Goal: Contribute content: Add original content to the website for others to see

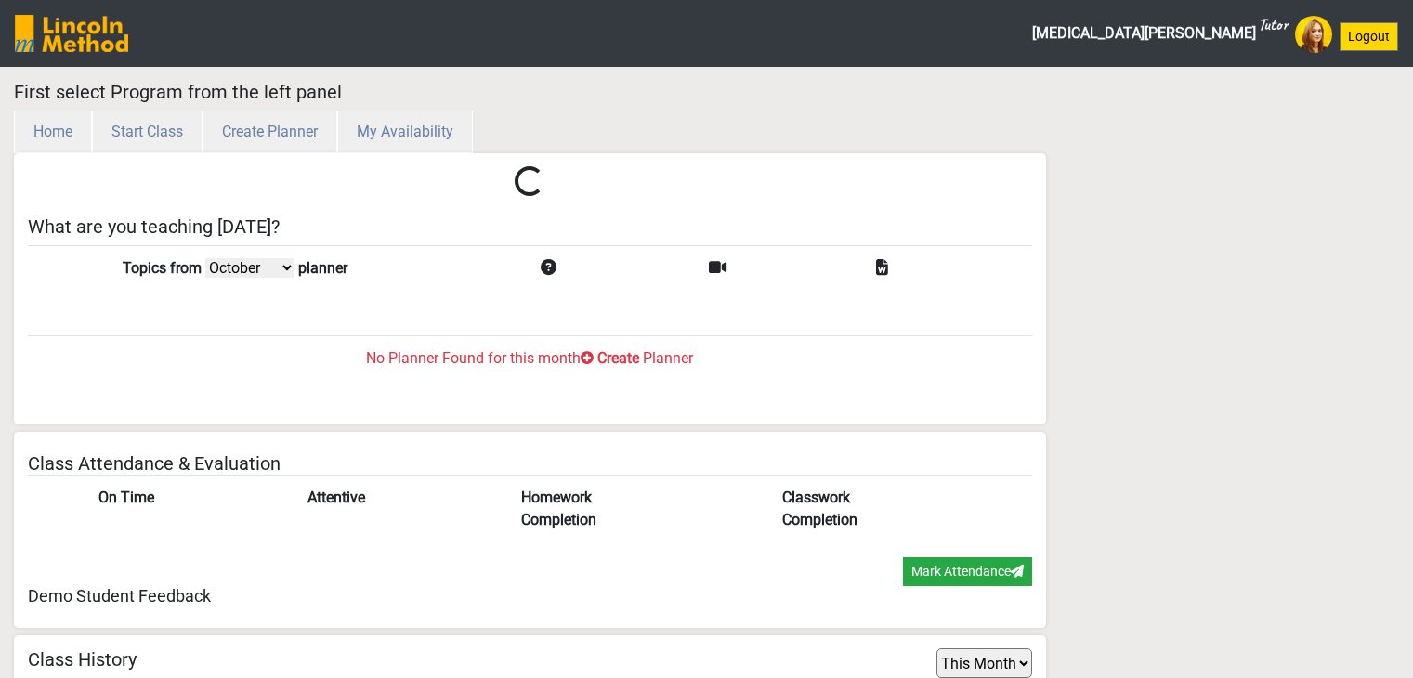
select select "month"
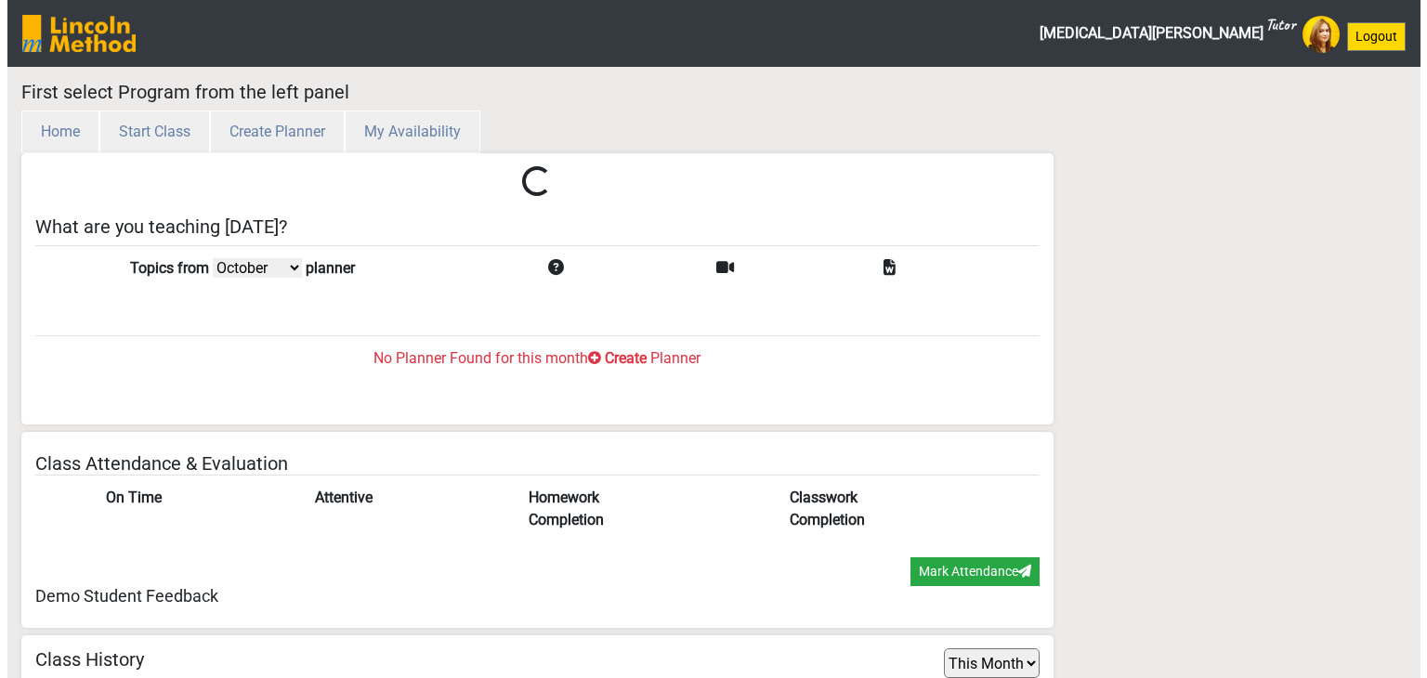
scroll to position [60, 0]
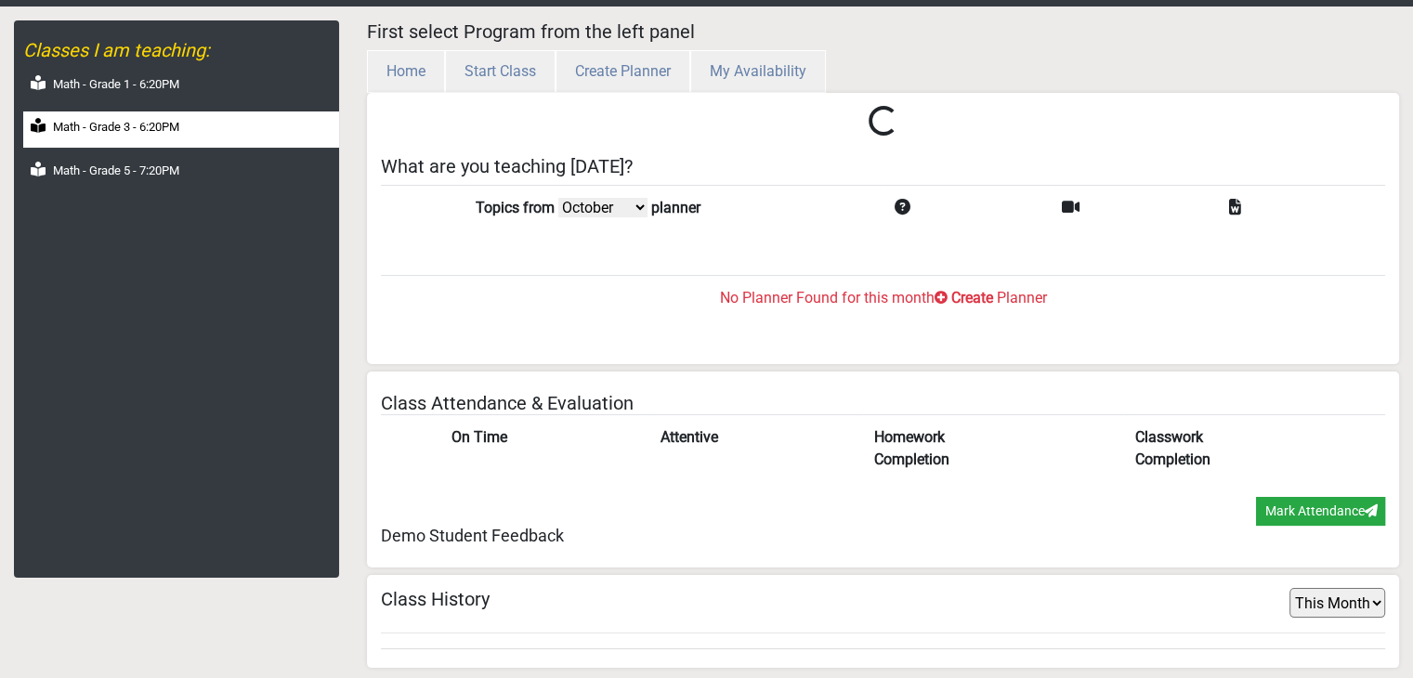
click at [210, 135] on div "Math - Grade 3 - 6:20PM" at bounding box center [181, 129] width 316 height 36
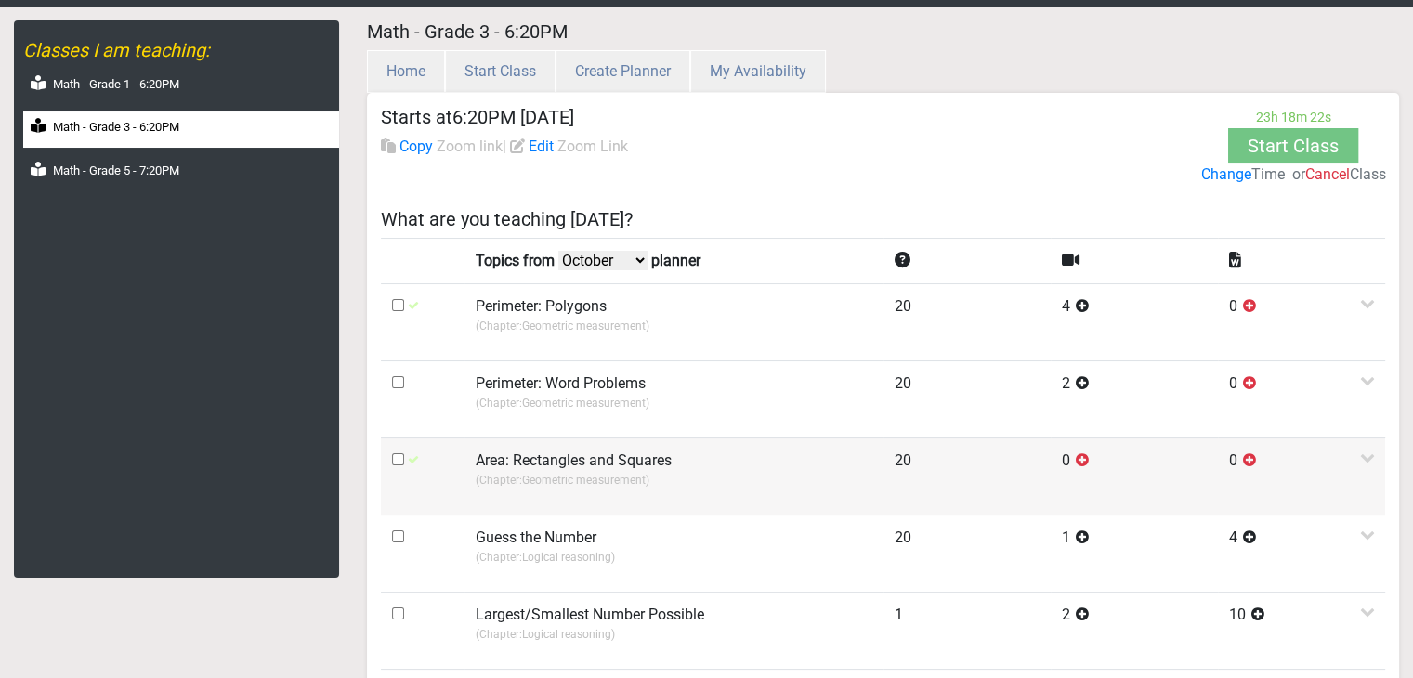
click at [536, 479] on p "(Chapter: Geometric measurement )" at bounding box center [674, 480] width 397 height 17
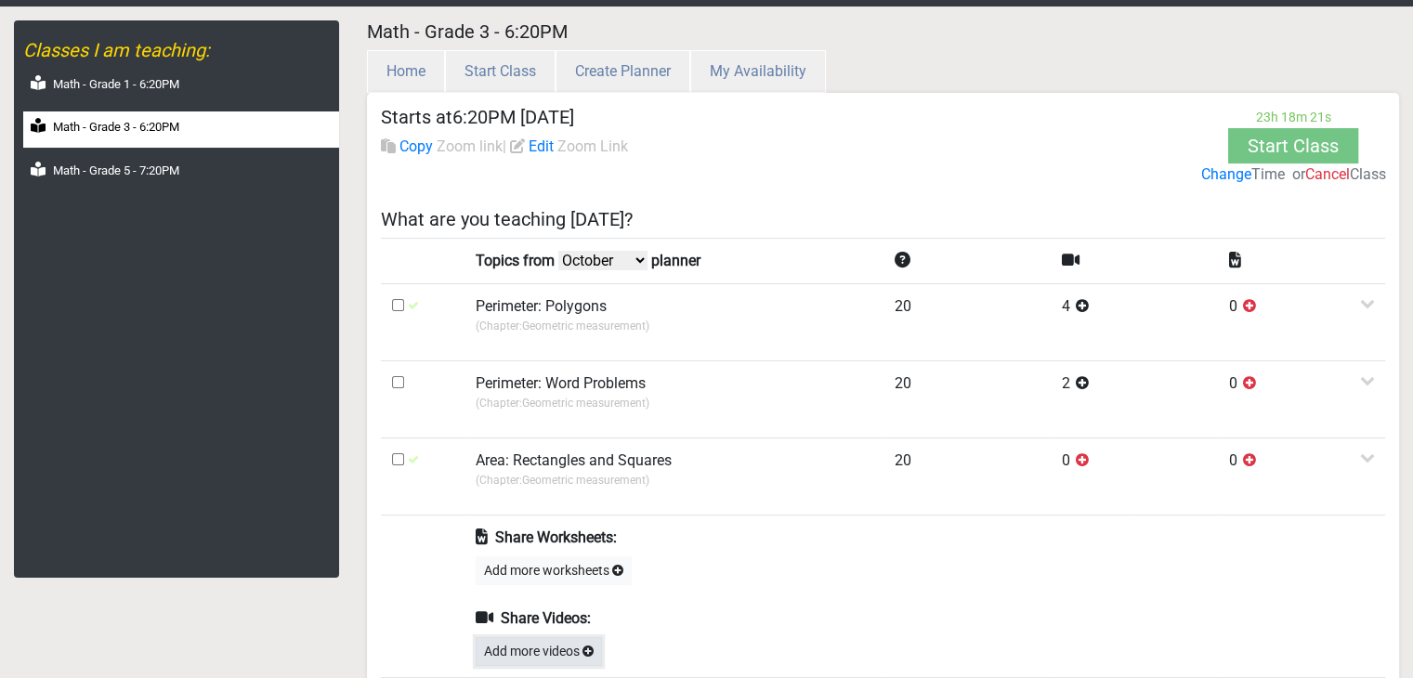
click at [546, 651] on button "Add more videos" at bounding box center [539, 651] width 126 height 29
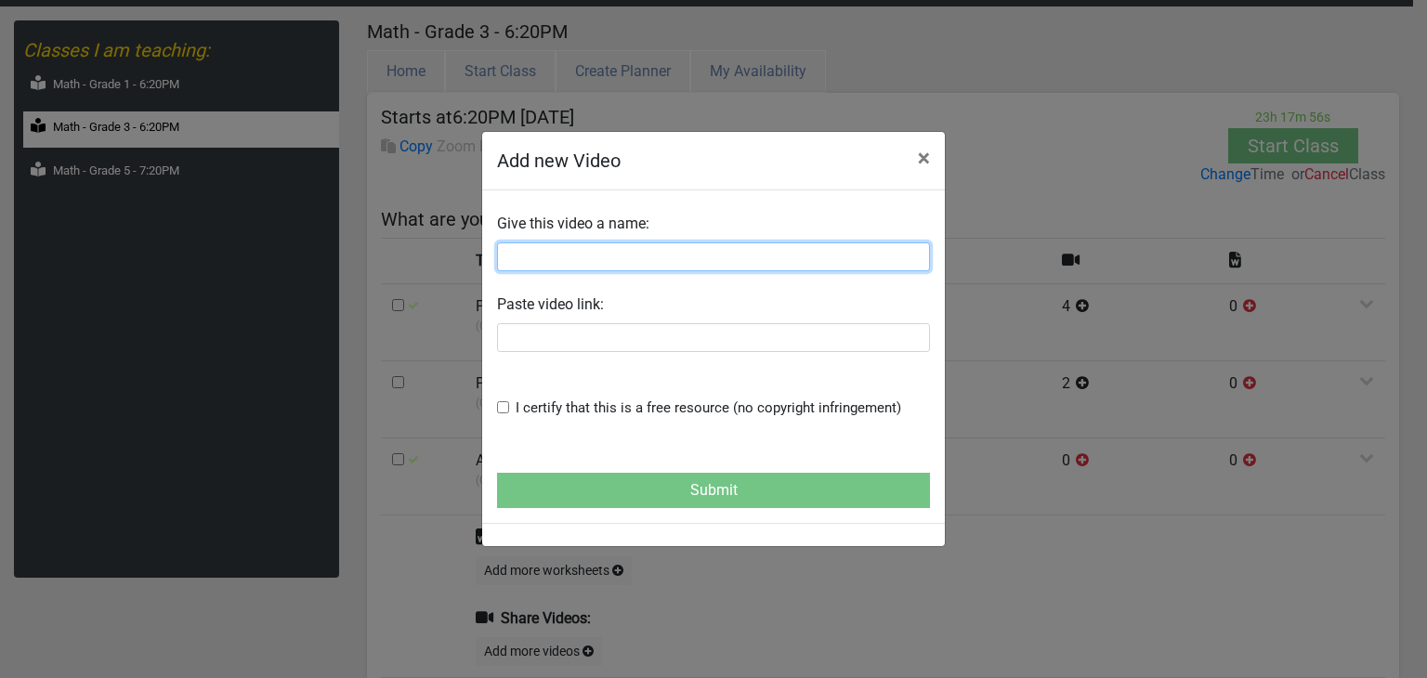
click at [548, 264] on input "text" at bounding box center [713, 256] width 433 height 29
paste input "Area for Kids"
type input "Area for Kids"
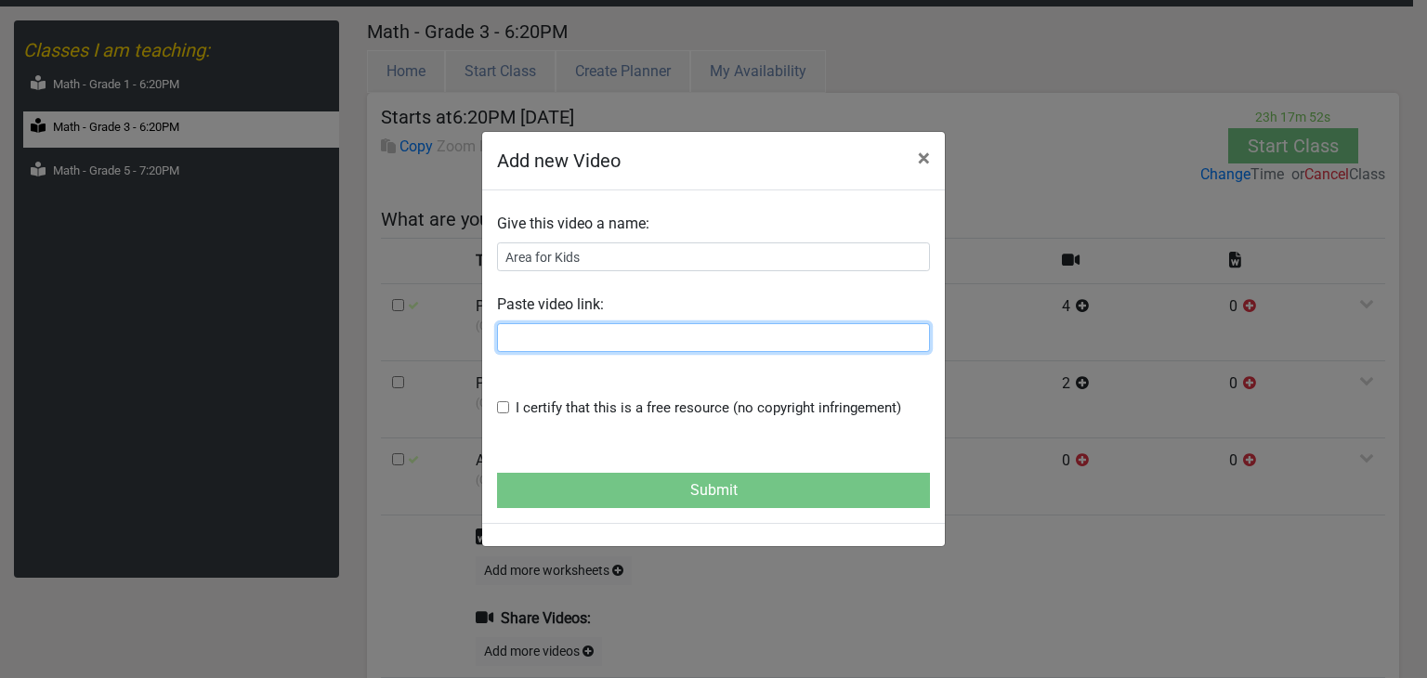
click at [554, 338] on input "text" at bounding box center [713, 337] width 433 height 29
paste input "https://www.youtube.com/watch?v=8cz_IB65pZM&t=136s"
type input "https://www.youtube.com/watch?v=8cz_IB65pZM&t=136s"
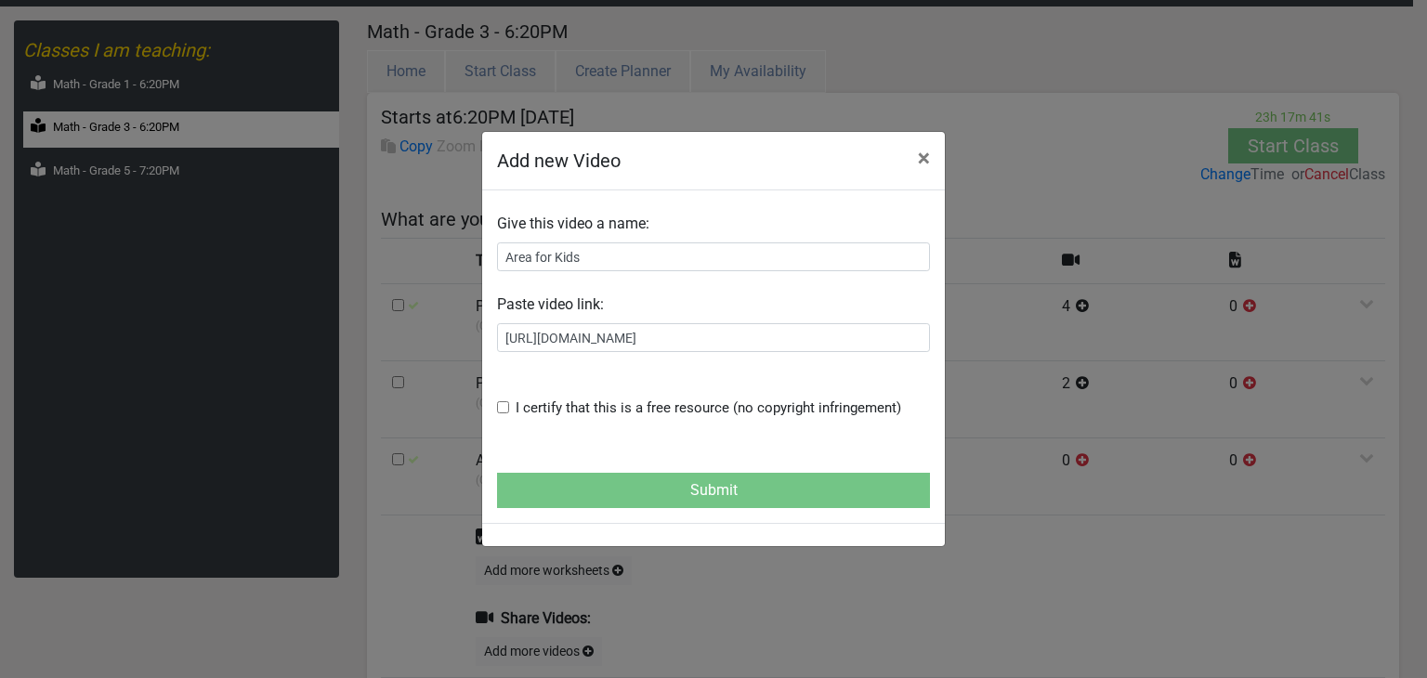
click at [506, 407] on input "checkbox" at bounding box center [503, 407] width 12 height 12
checkbox input "true"
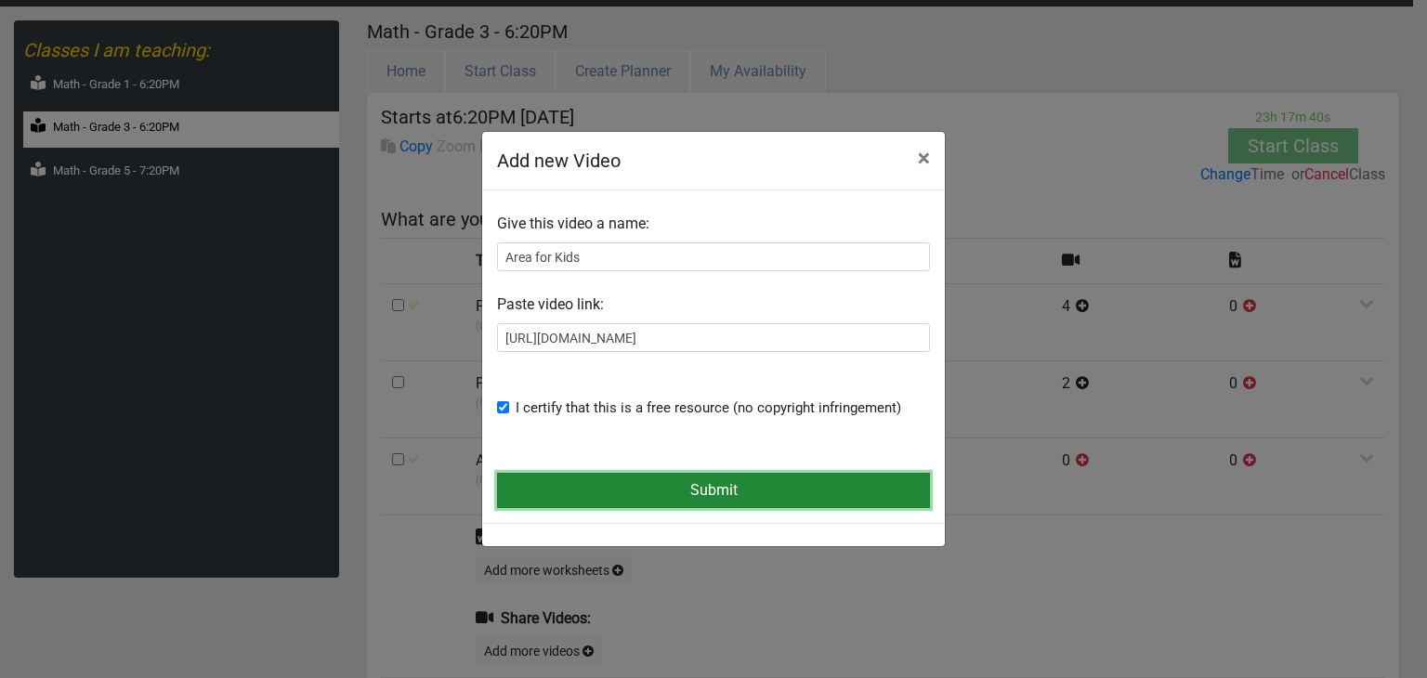
click at [536, 501] on button "Submit" at bounding box center [713, 490] width 433 height 35
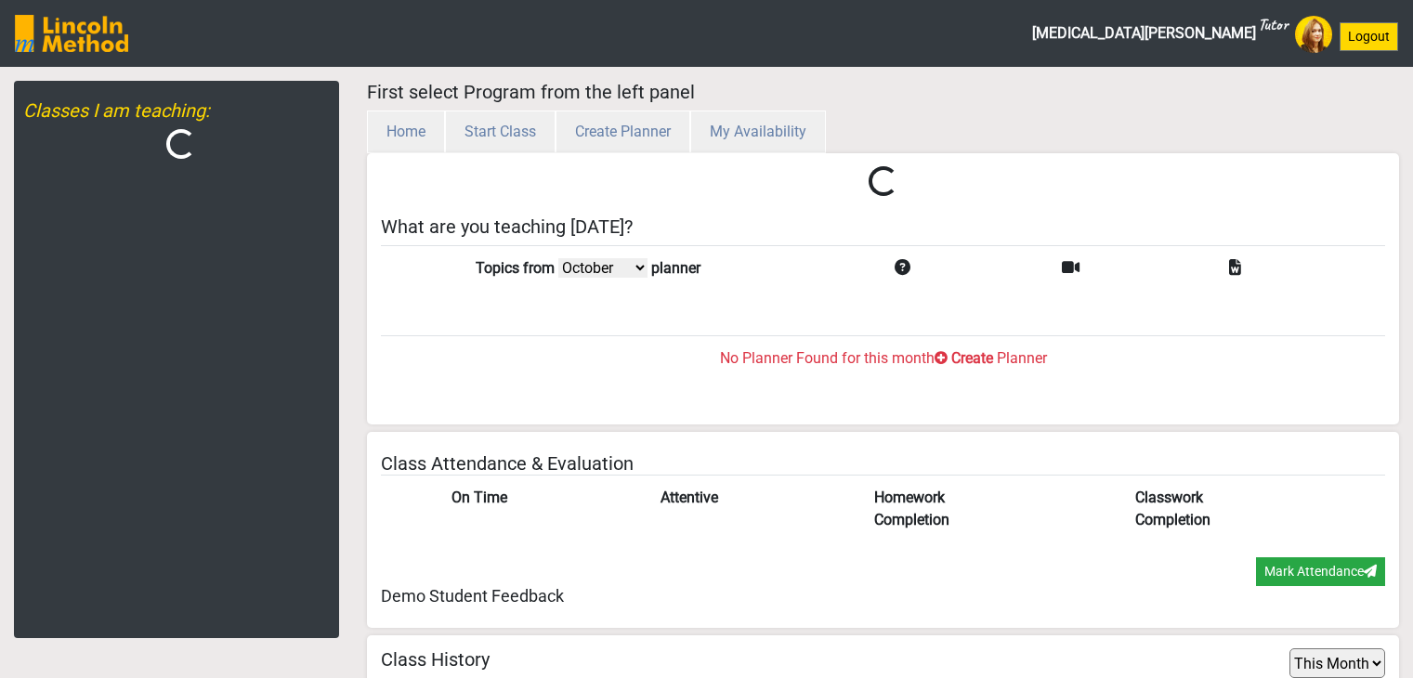
select select "month"
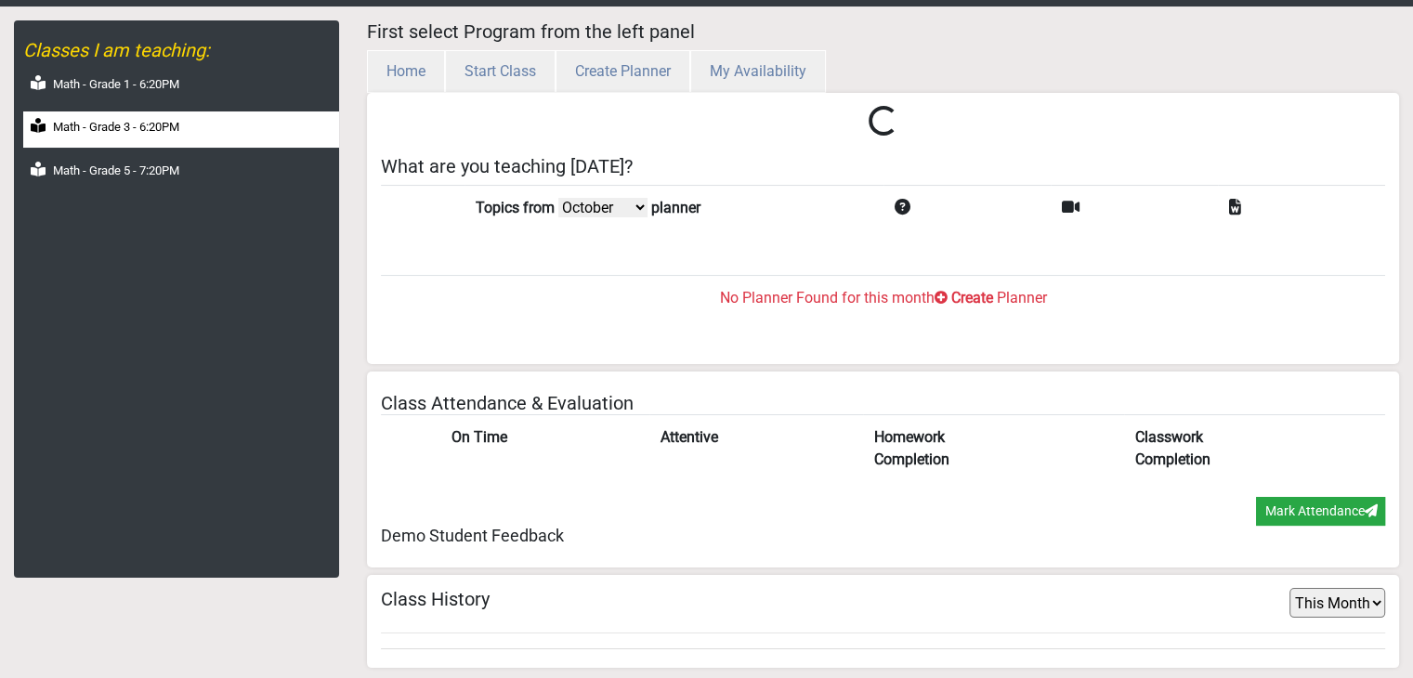
click at [85, 113] on div "Math - Grade 3 - 6:20PM" at bounding box center [181, 129] width 316 height 36
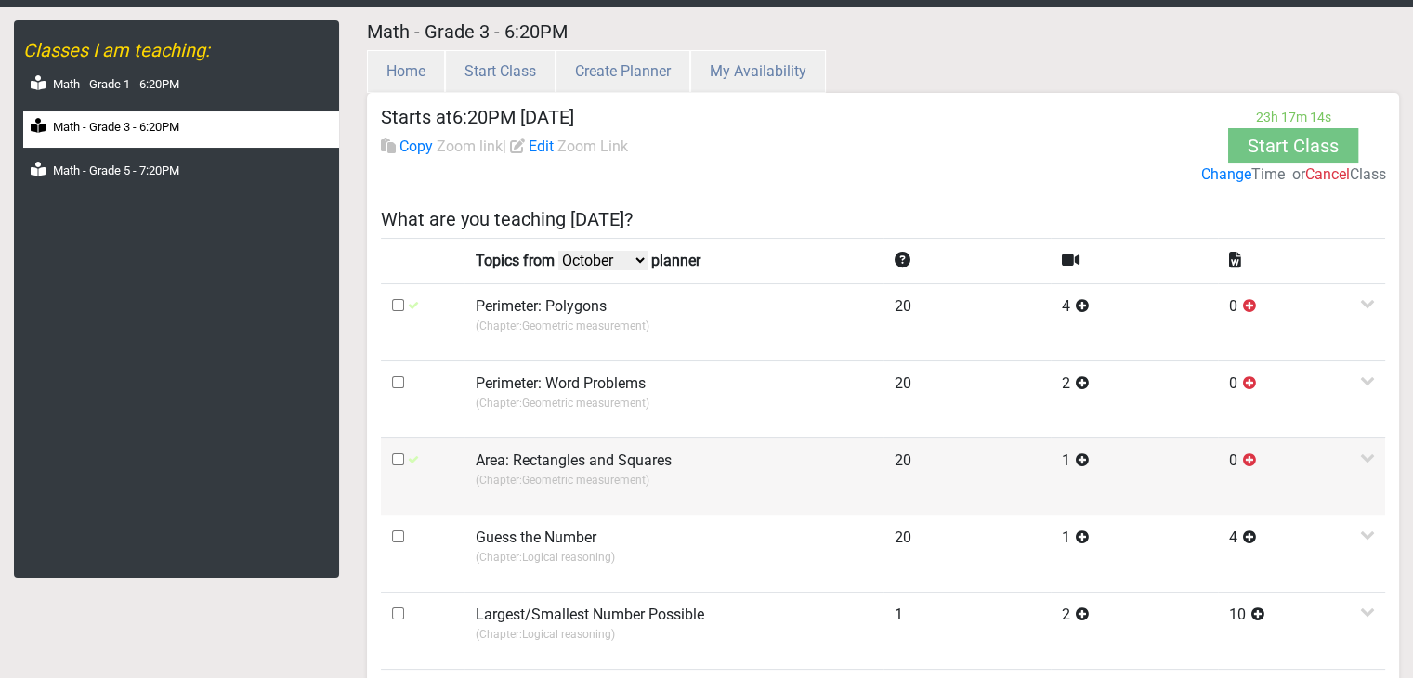
click at [575, 453] on label "Area: Rectangles and Squares" at bounding box center [574, 461] width 196 height 22
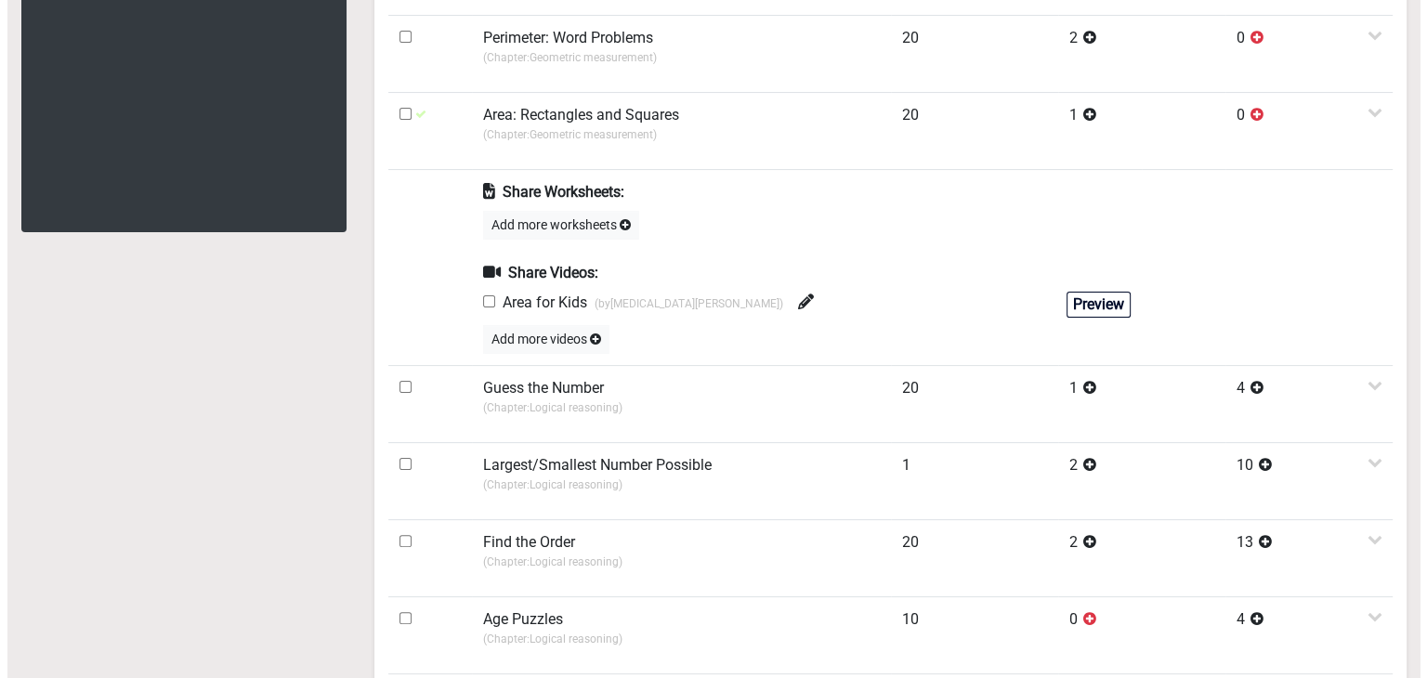
scroll to position [432, 0]
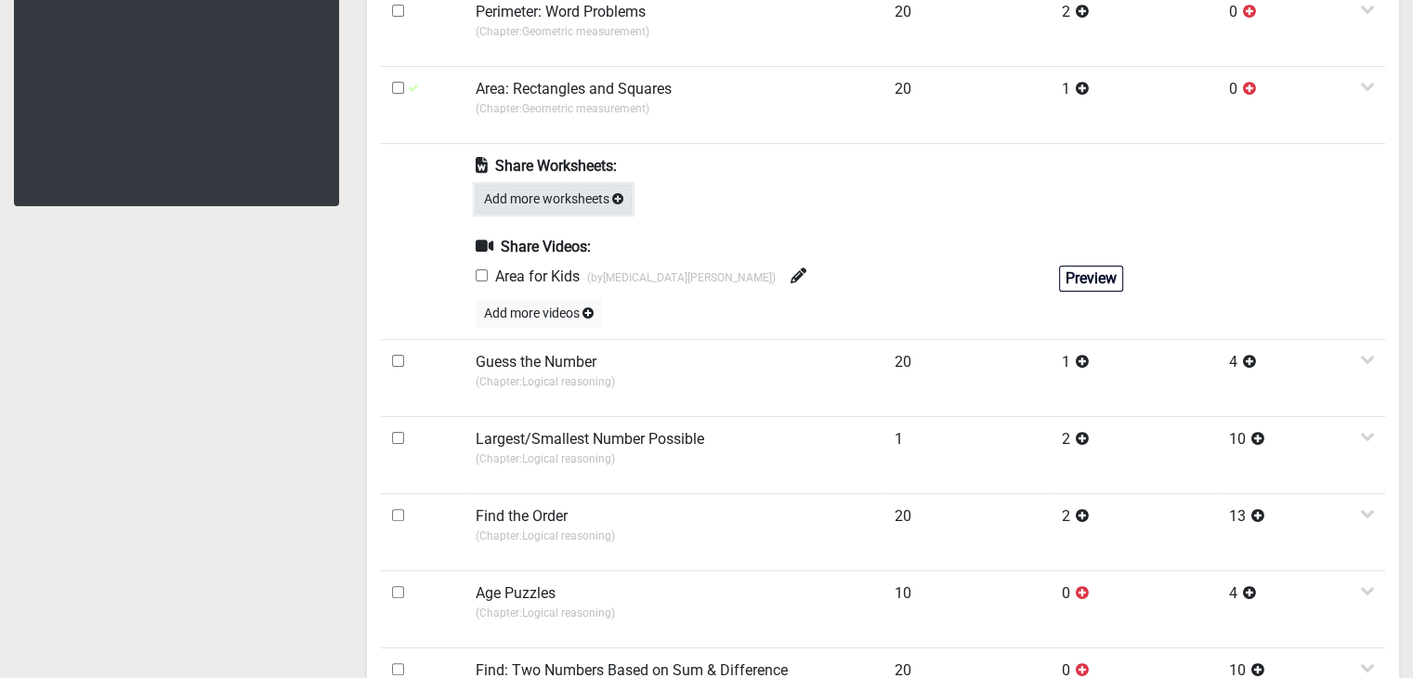
click at [533, 193] on button "Add more worksheets" at bounding box center [554, 199] width 156 height 29
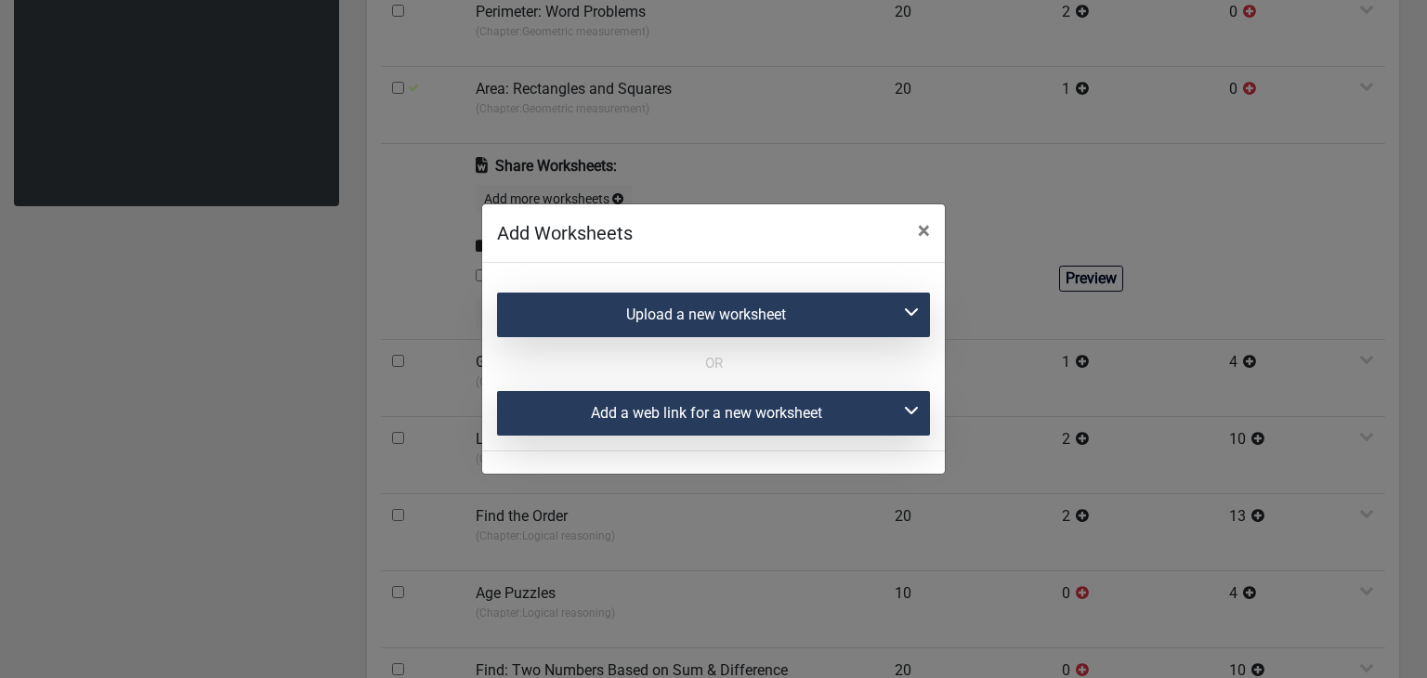
click at [613, 316] on div "Upload a new worksheet" at bounding box center [713, 315] width 433 height 45
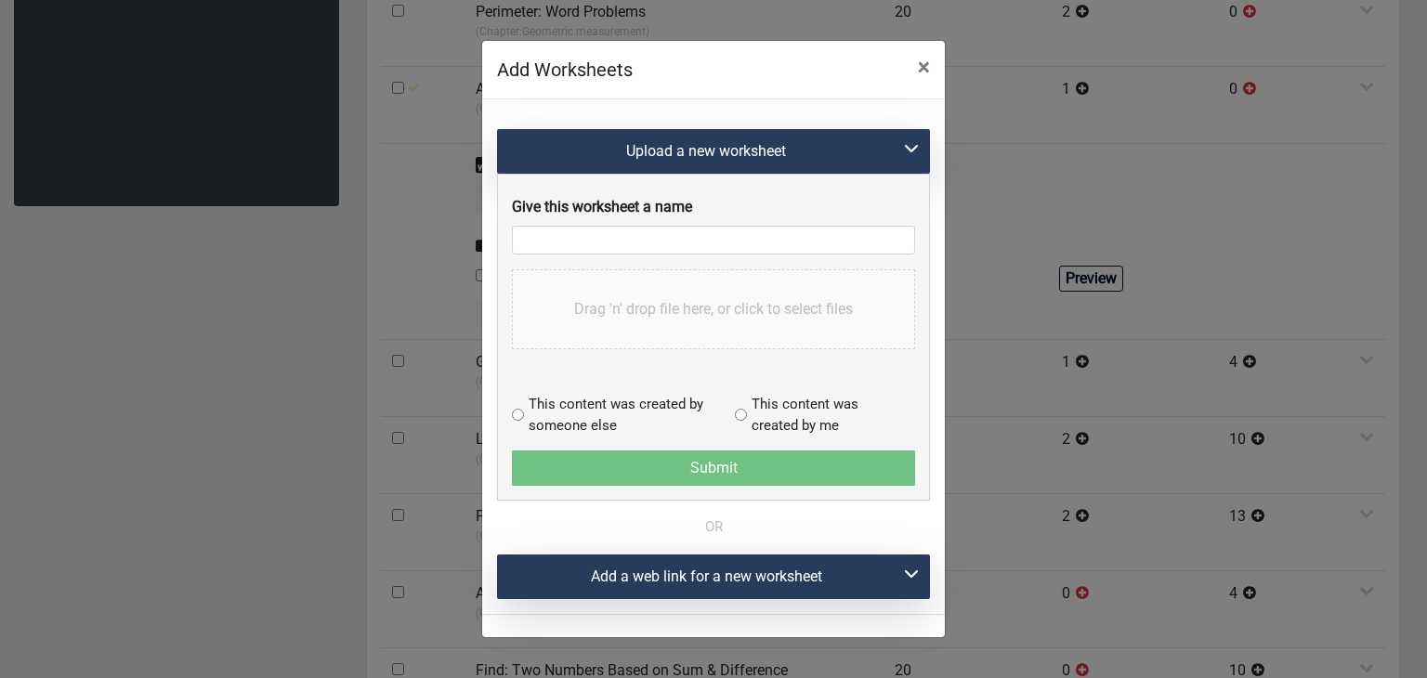
click at [615, 146] on div "Upload a new worksheet" at bounding box center [713, 151] width 433 height 45
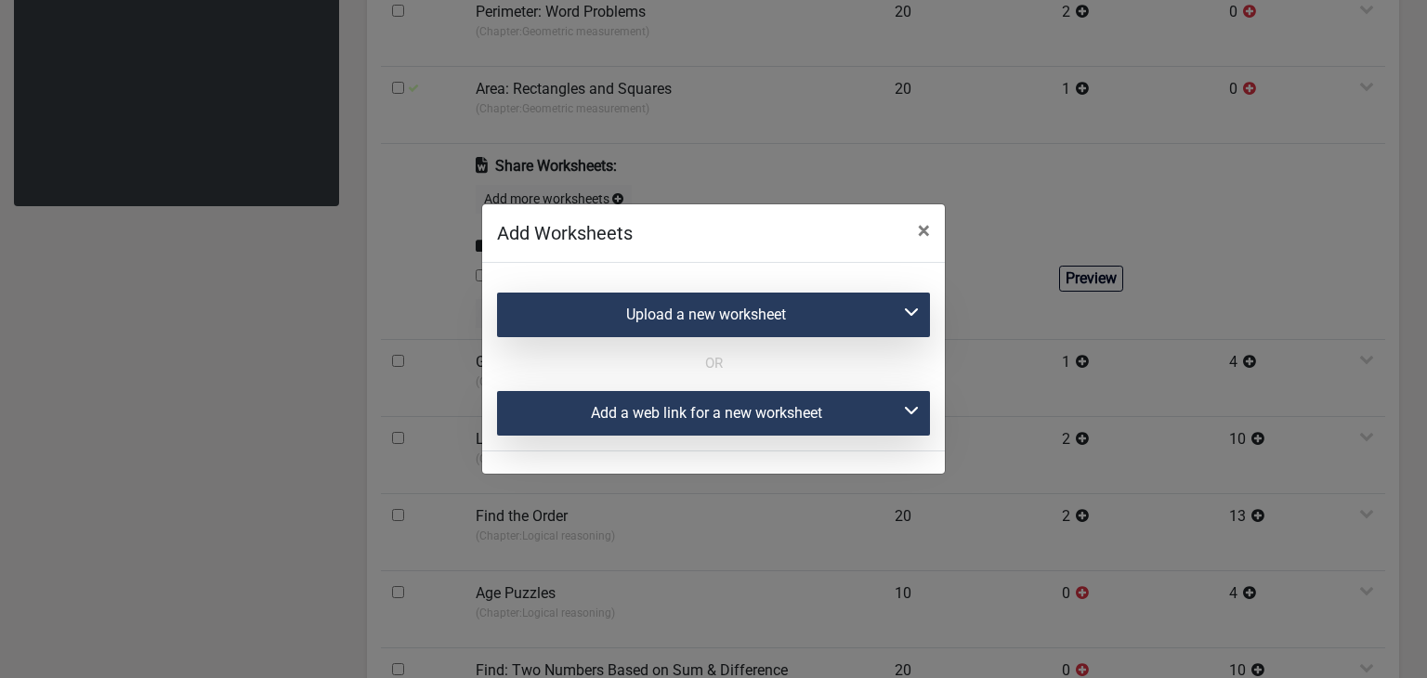
click at [608, 406] on div "Add a web link for a new worksheet" at bounding box center [713, 413] width 433 height 45
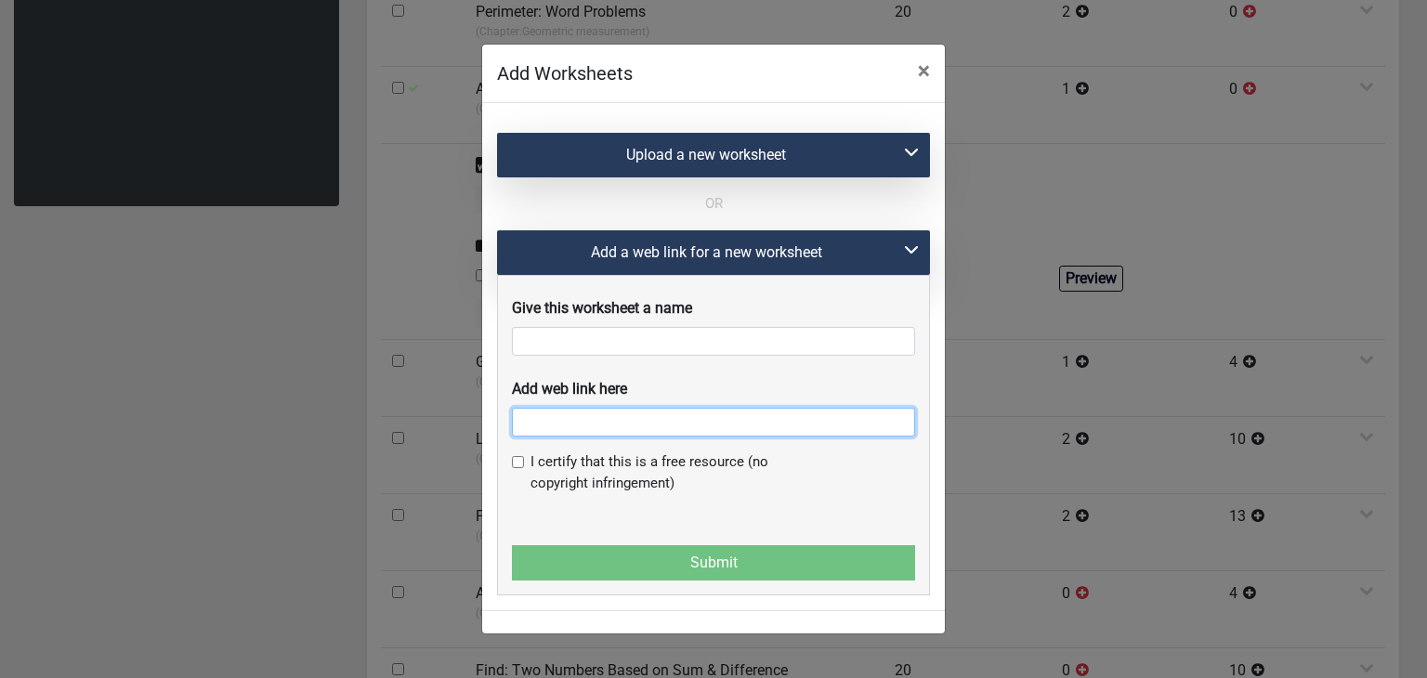
click at [590, 428] on input "text" at bounding box center [713, 422] width 403 height 29
paste input "https://www.liveworksheets.com/worksheet/en/math/823129"
type input "https://www.liveworksheets.com/worksheet/en/math/823129"
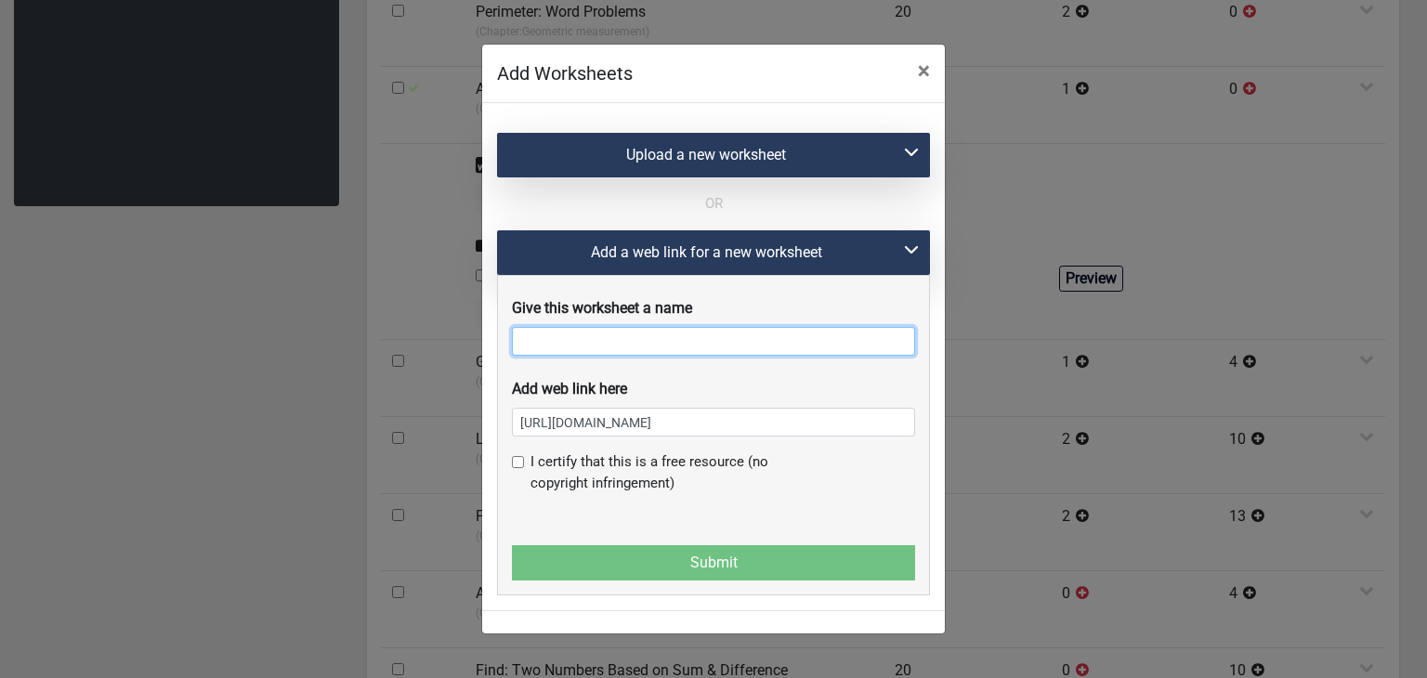
click at [530, 356] on input "text" at bounding box center [713, 341] width 403 height 29
click at [931, 87] on button "×" at bounding box center [924, 71] width 42 height 52
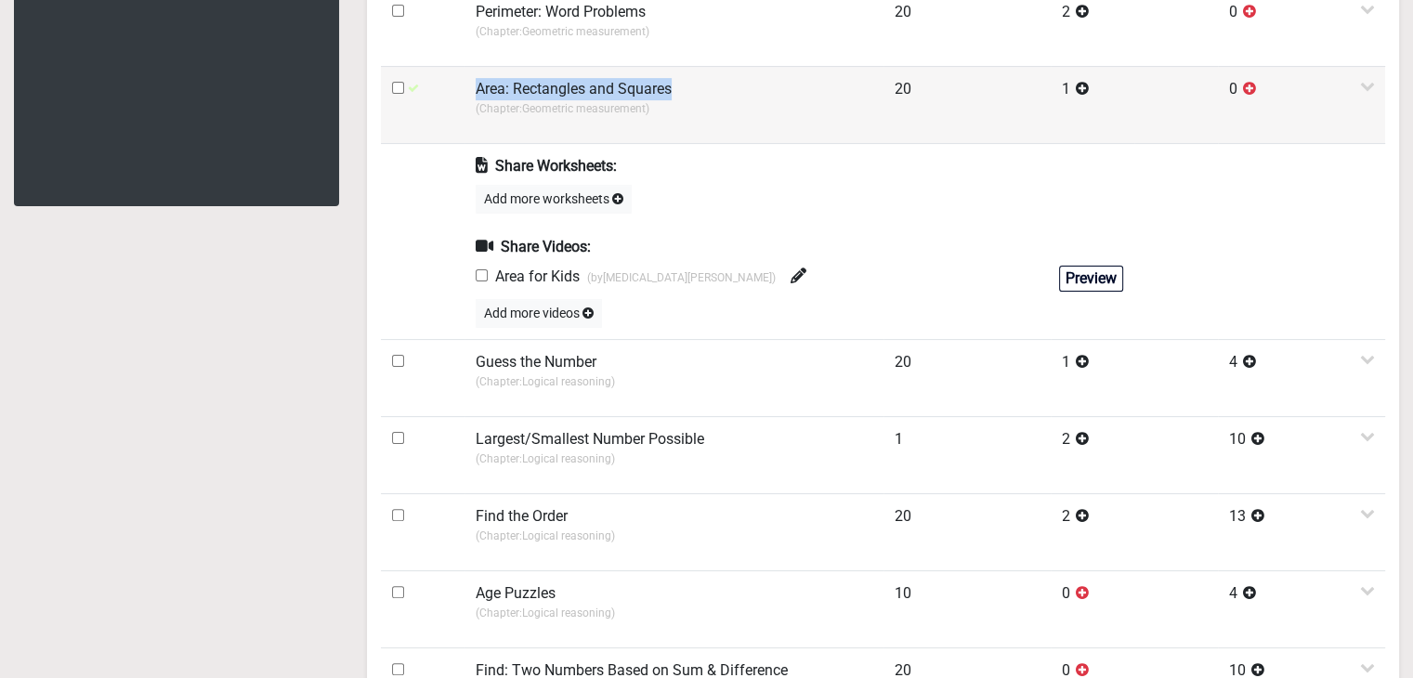
drag, startPoint x: 475, startPoint y: 80, endPoint x: 675, endPoint y: 90, distance: 200.9
click at [675, 90] on td "Area: Rectangles and Squares (Chapter: Geometric measurement )" at bounding box center [673, 104] width 419 height 77
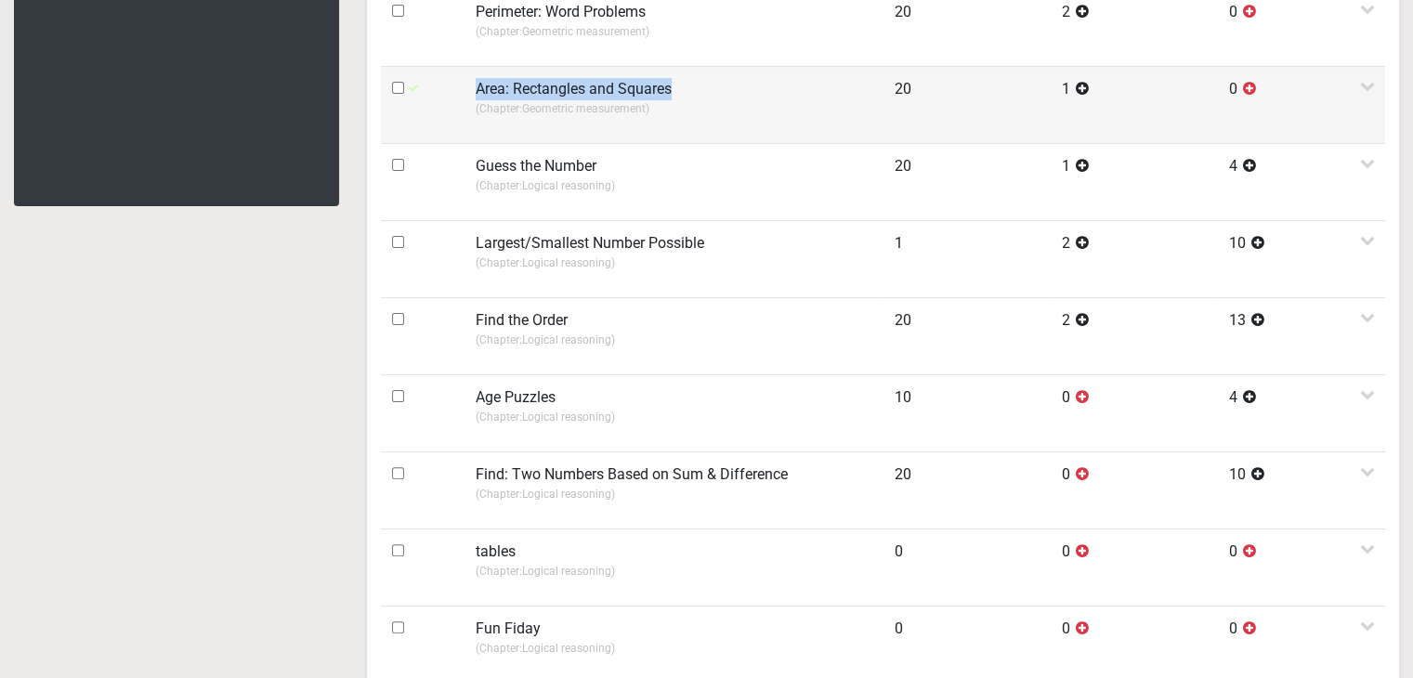
copy label "Area: Rectangles and Squares"
click at [694, 95] on td "Area: Rectangles and Squares (Chapter: Geometric measurement )" at bounding box center [673, 104] width 419 height 77
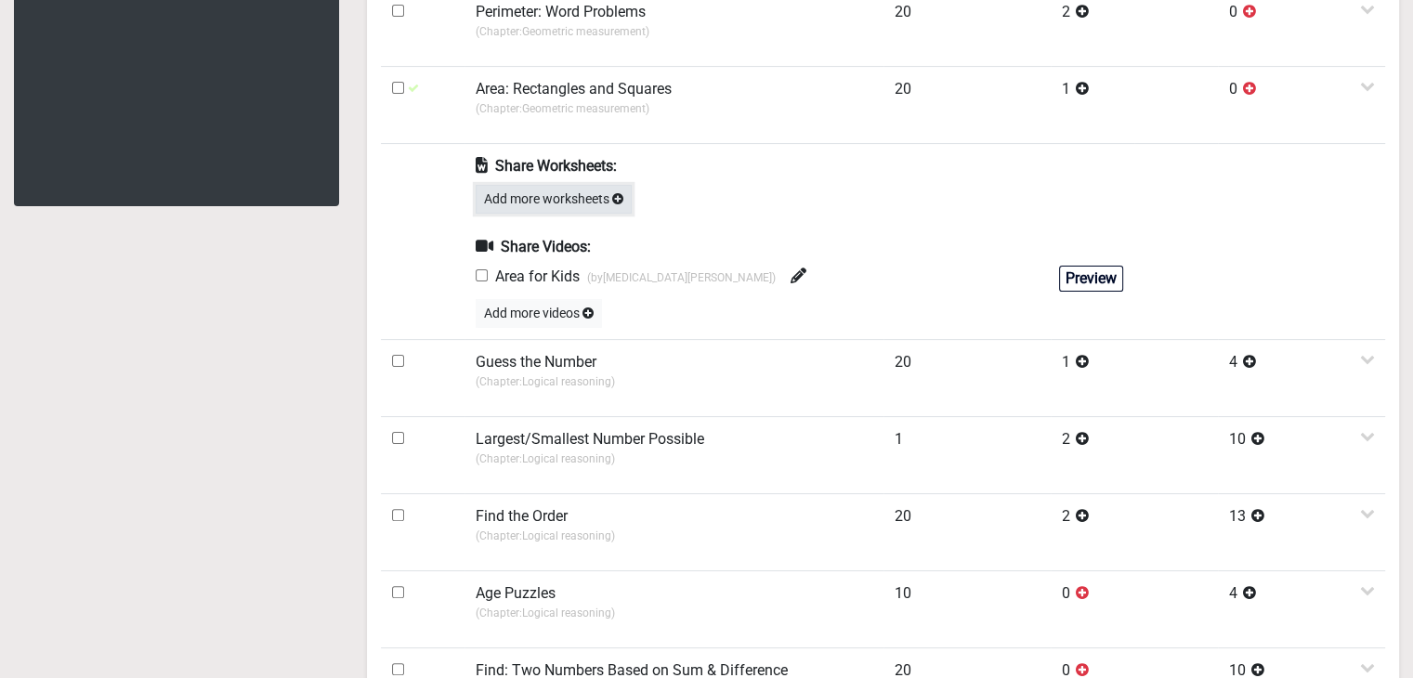
click at [610, 198] on button "Add more worksheets" at bounding box center [554, 199] width 156 height 29
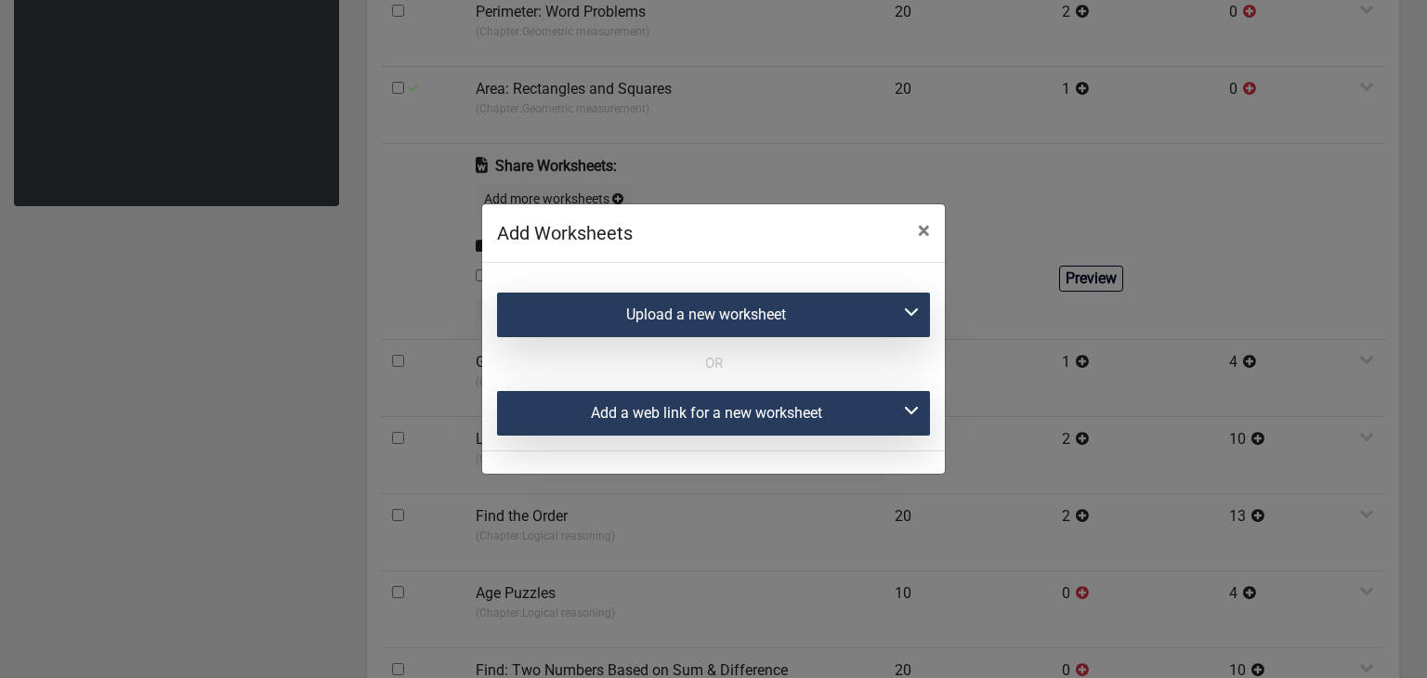
click at [617, 416] on div "Add a web link for a new worksheet" at bounding box center [713, 413] width 433 height 45
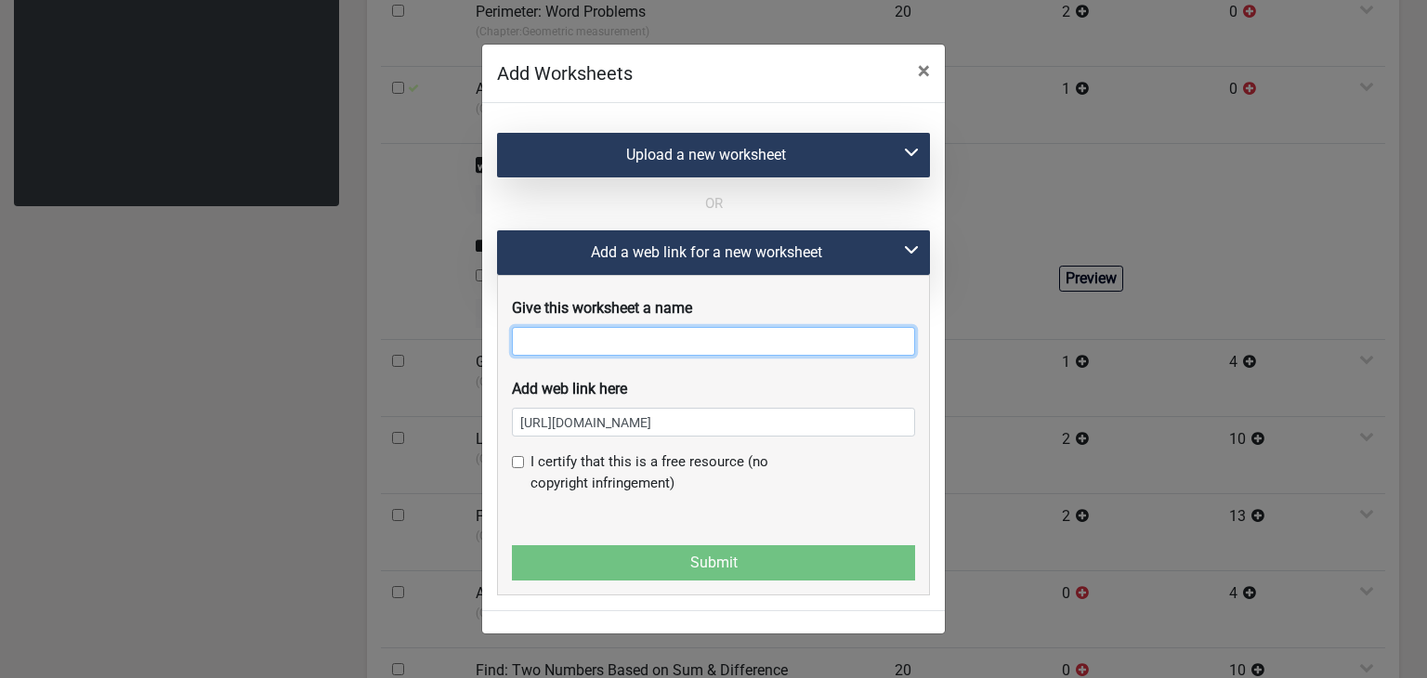
click at [615, 351] on input "text" at bounding box center [713, 341] width 403 height 29
paste input "Area: Rectangles and Squares"
type input "Area: Rectangles and Squares"
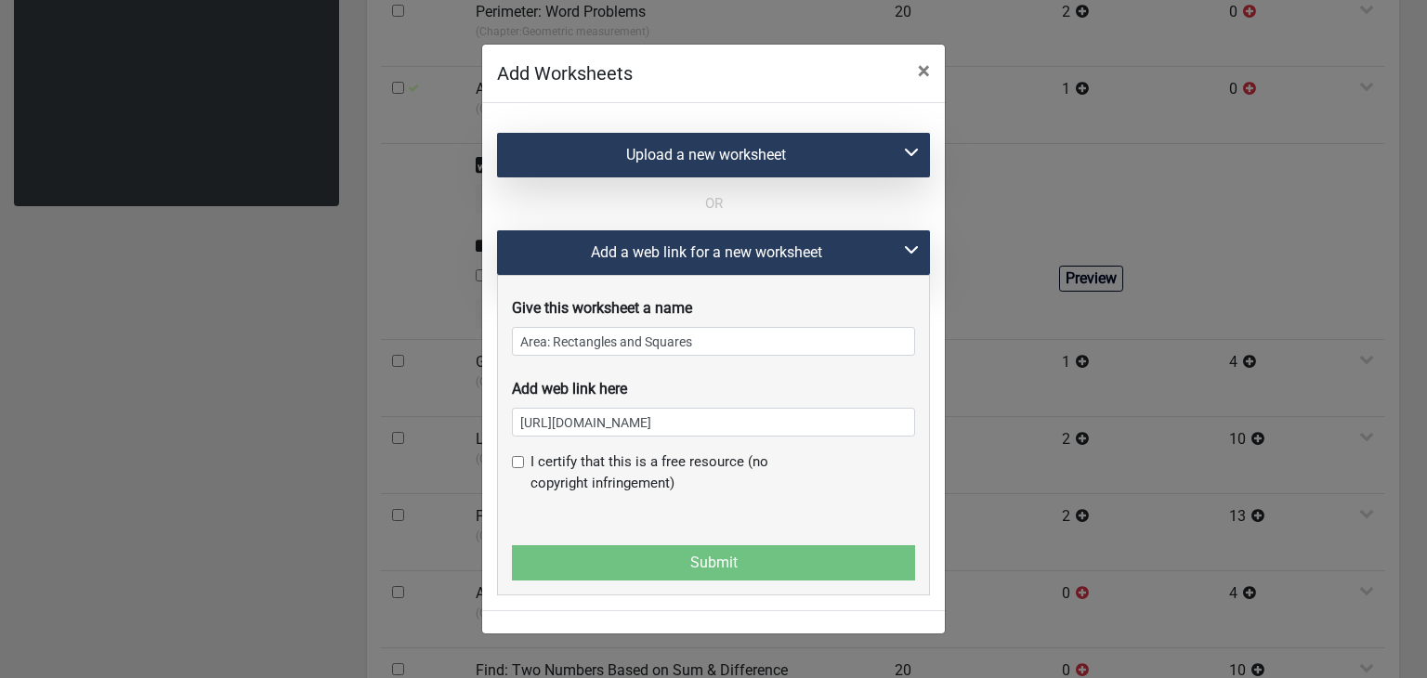
click at [524, 474] on div "I certify that this is a free resource (no copyright infringement)" at bounding box center [713, 472] width 403 height 43
click at [516, 468] on input "checkbox" at bounding box center [518, 462] width 12 height 12
checkbox input "true"
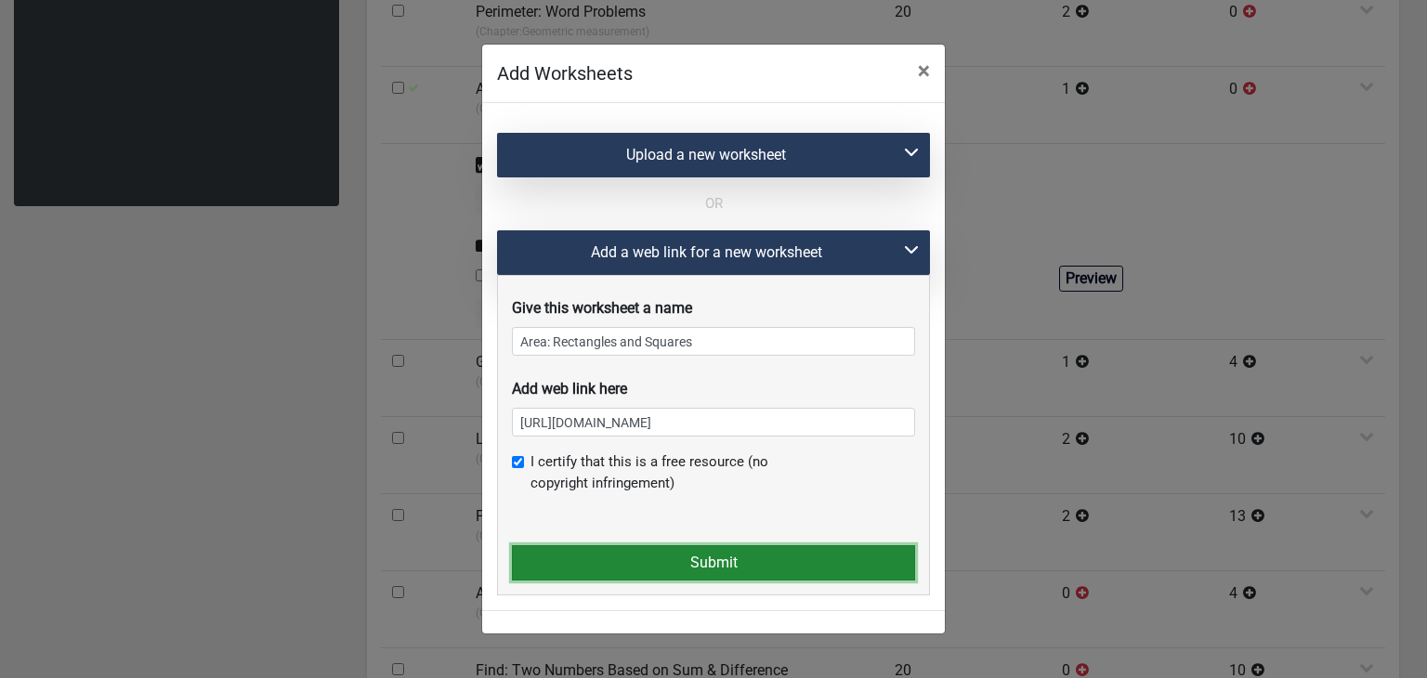
click at [548, 550] on button "Submit" at bounding box center [713, 562] width 403 height 35
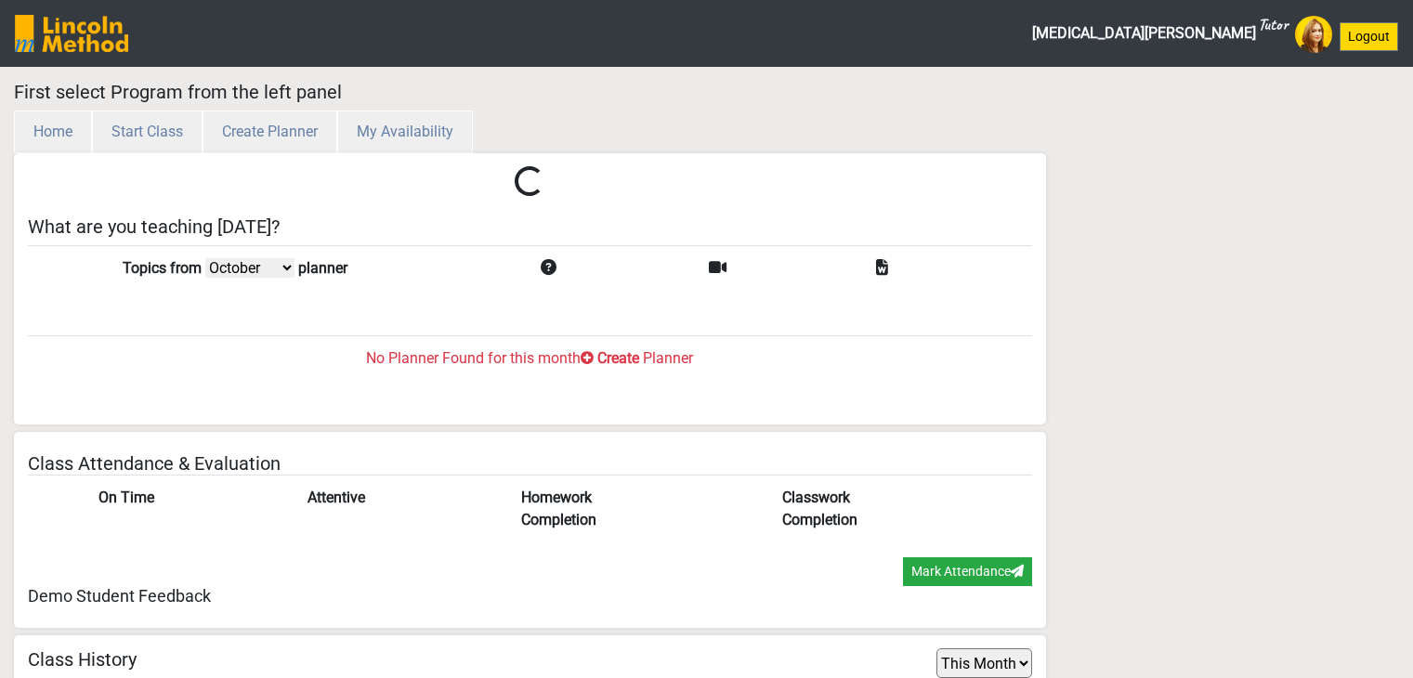
select select "month"
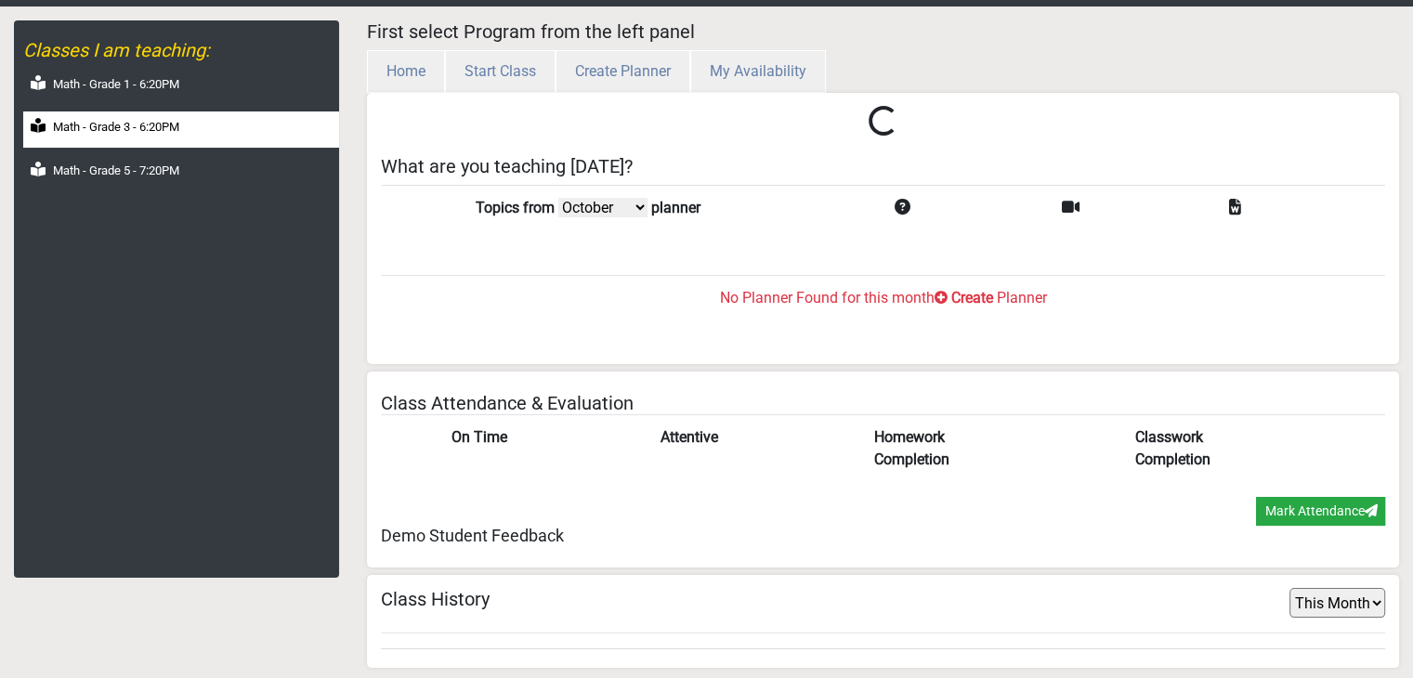
click at [198, 131] on div "Math - Grade 3 - 6:20PM" at bounding box center [181, 129] width 316 height 36
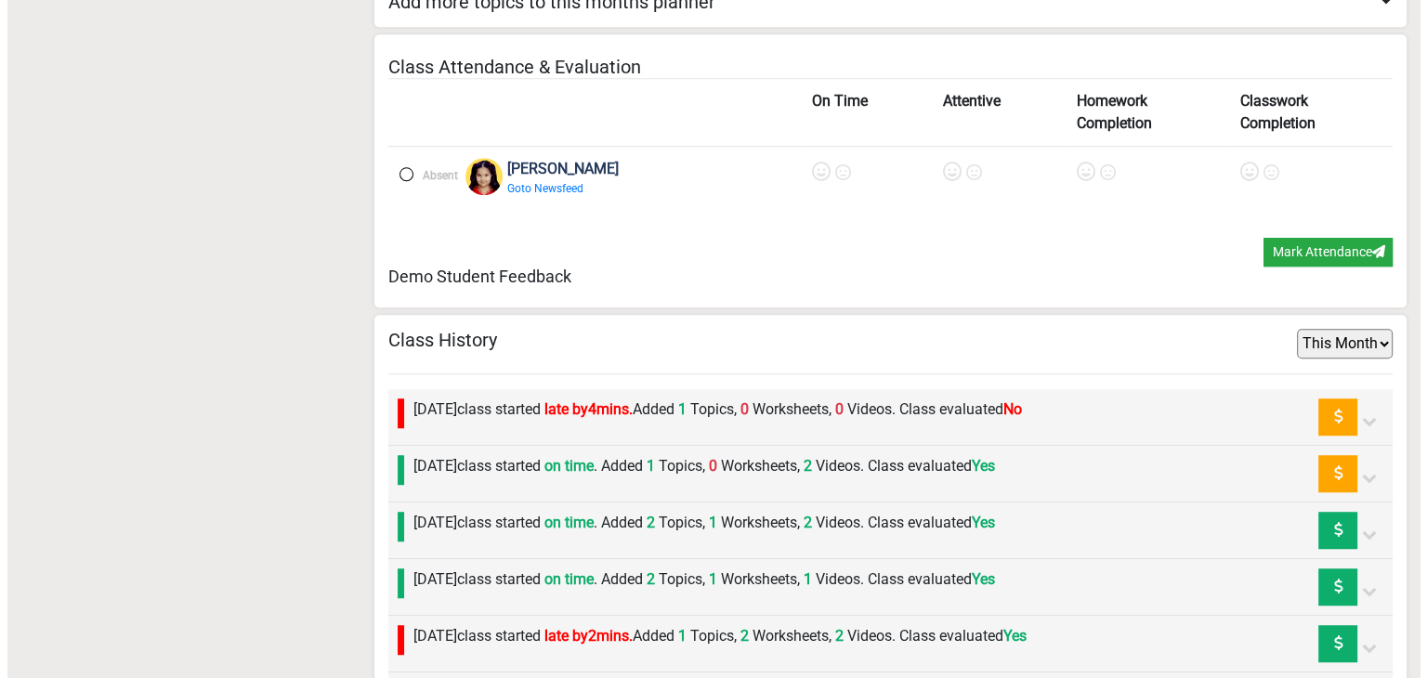
scroll to position [1175, 0]
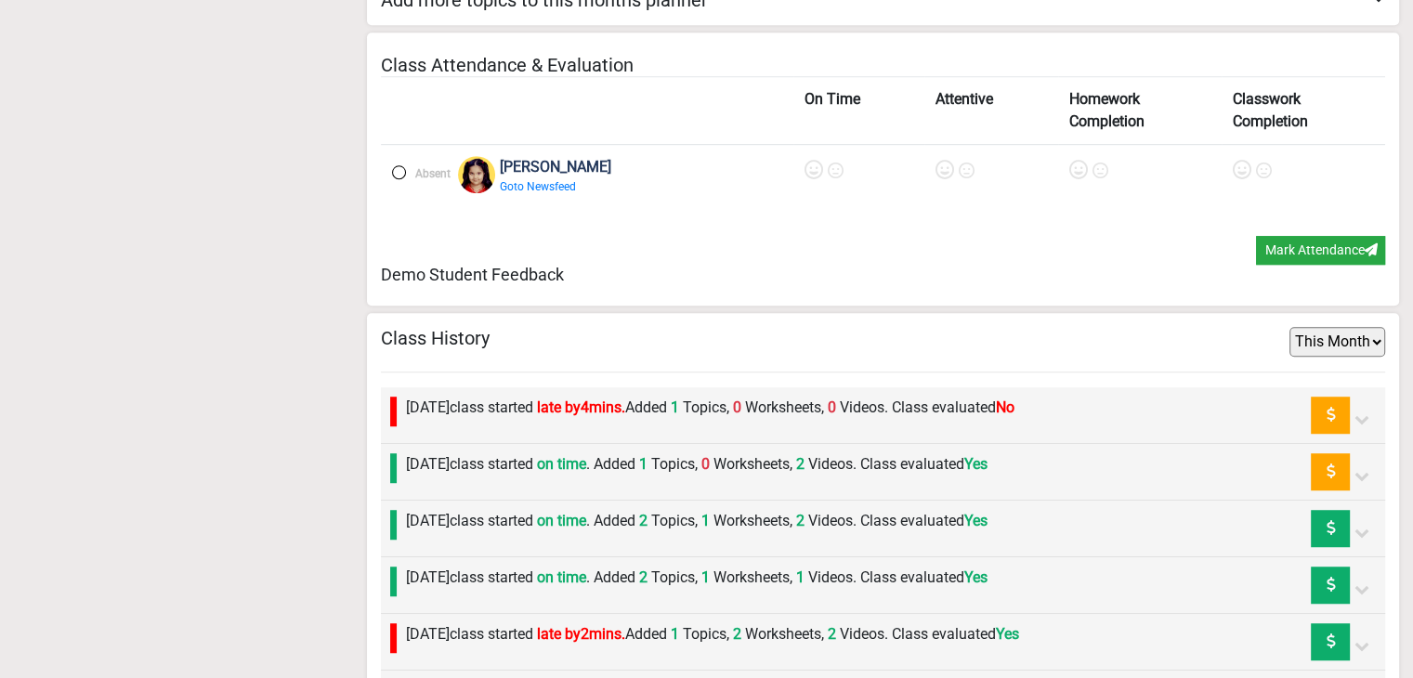
click at [534, 410] on label "[DATE] class started late by 4 mins. Added 1 Topics, 0 Worksheets, 0 Videos. Cl…" at bounding box center [710, 408] width 608 height 22
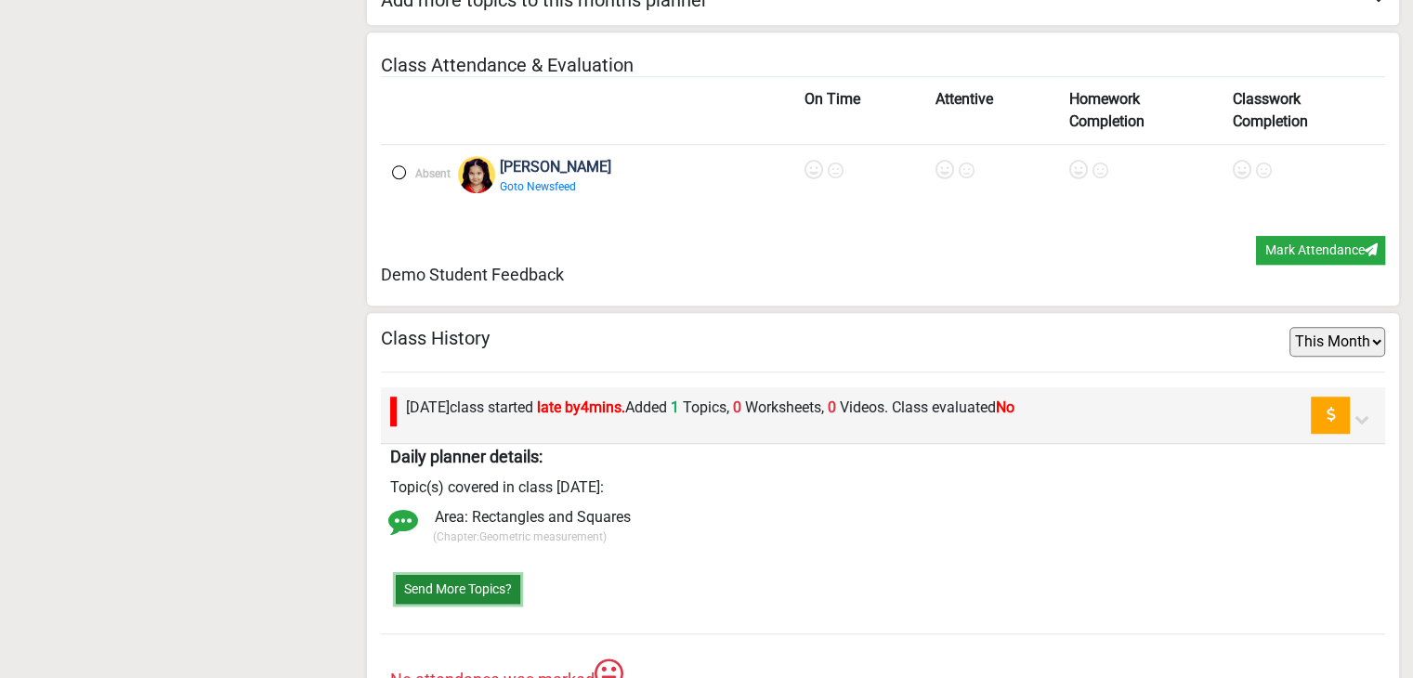
click at [438, 584] on button "Send More Topics?" at bounding box center [458, 589] width 124 height 29
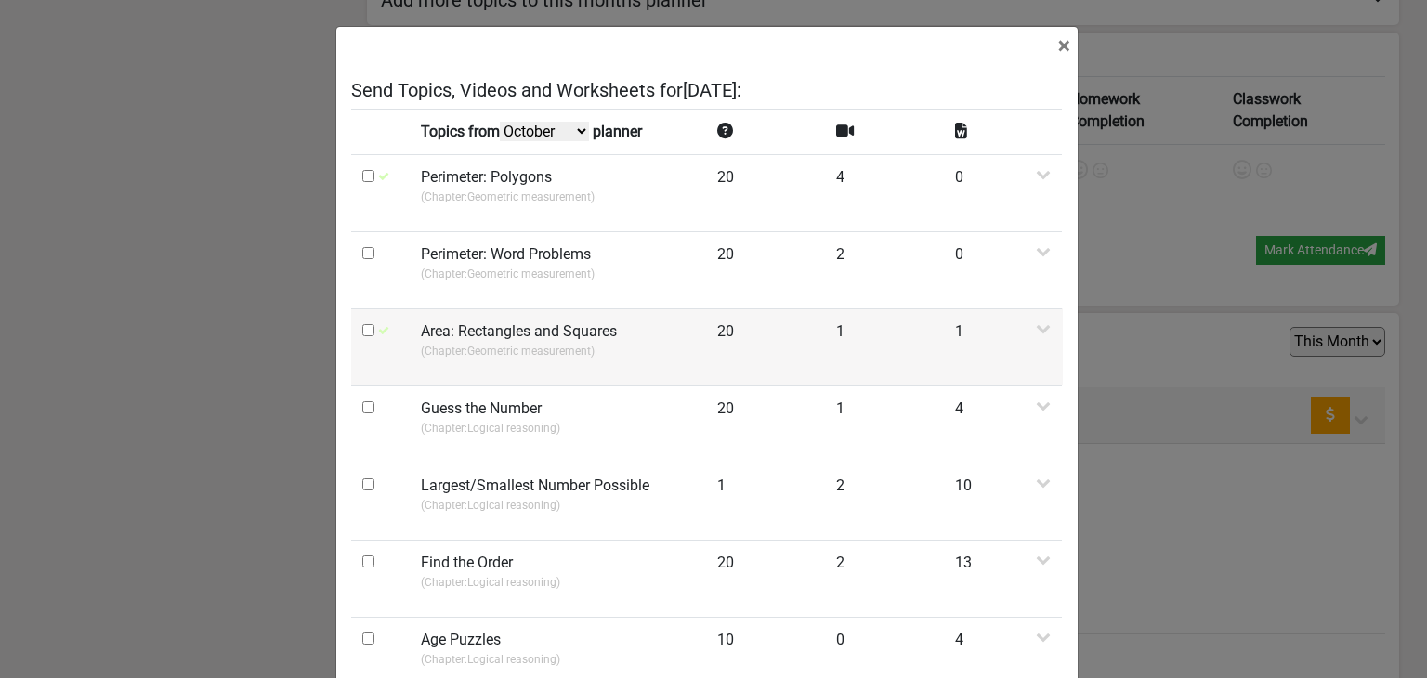
click at [362, 328] on input "checkbox" at bounding box center [368, 330] width 12 height 12
checkbox input "true"
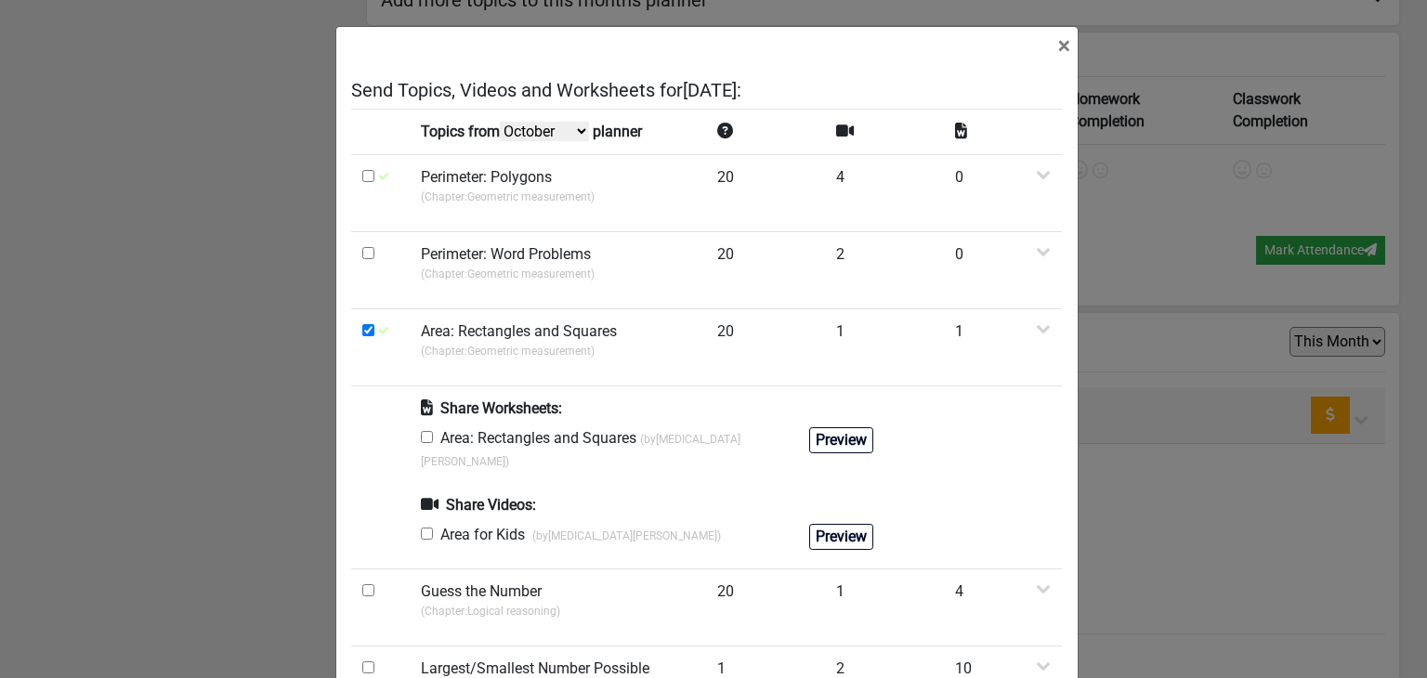
click at [421, 436] on input "checkbox" at bounding box center [427, 437] width 12 height 12
checkbox input "true"
click at [421, 528] on input "checkbox" at bounding box center [427, 534] width 12 height 12
checkbox input "true"
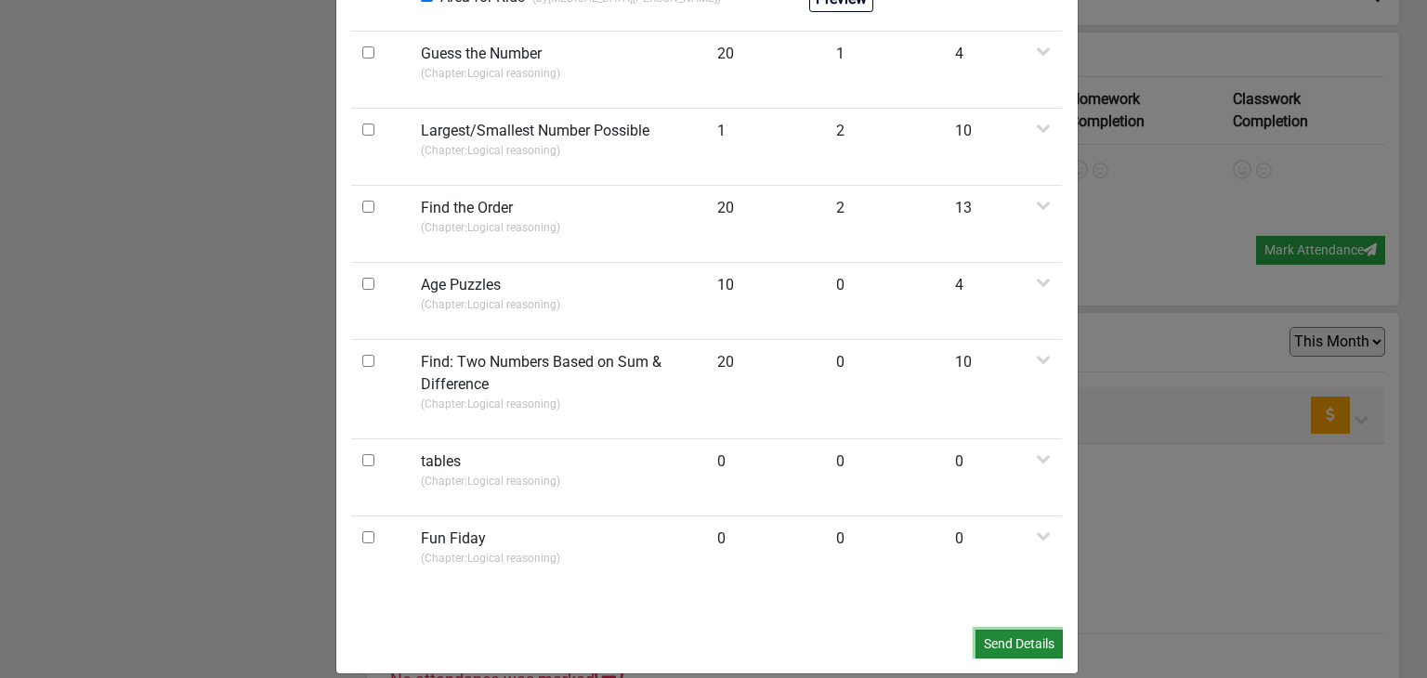
click at [1009, 630] on button "Send Details" at bounding box center [1018, 644] width 87 height 29
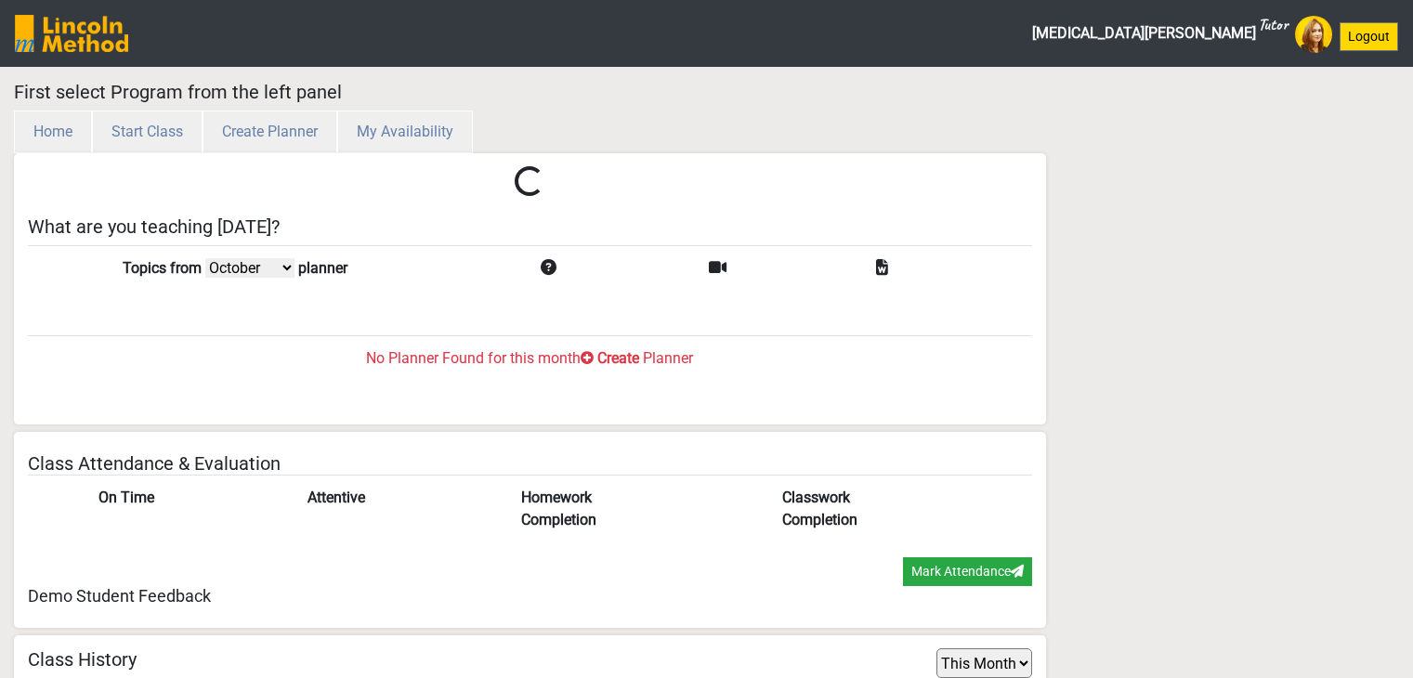
select select "month"
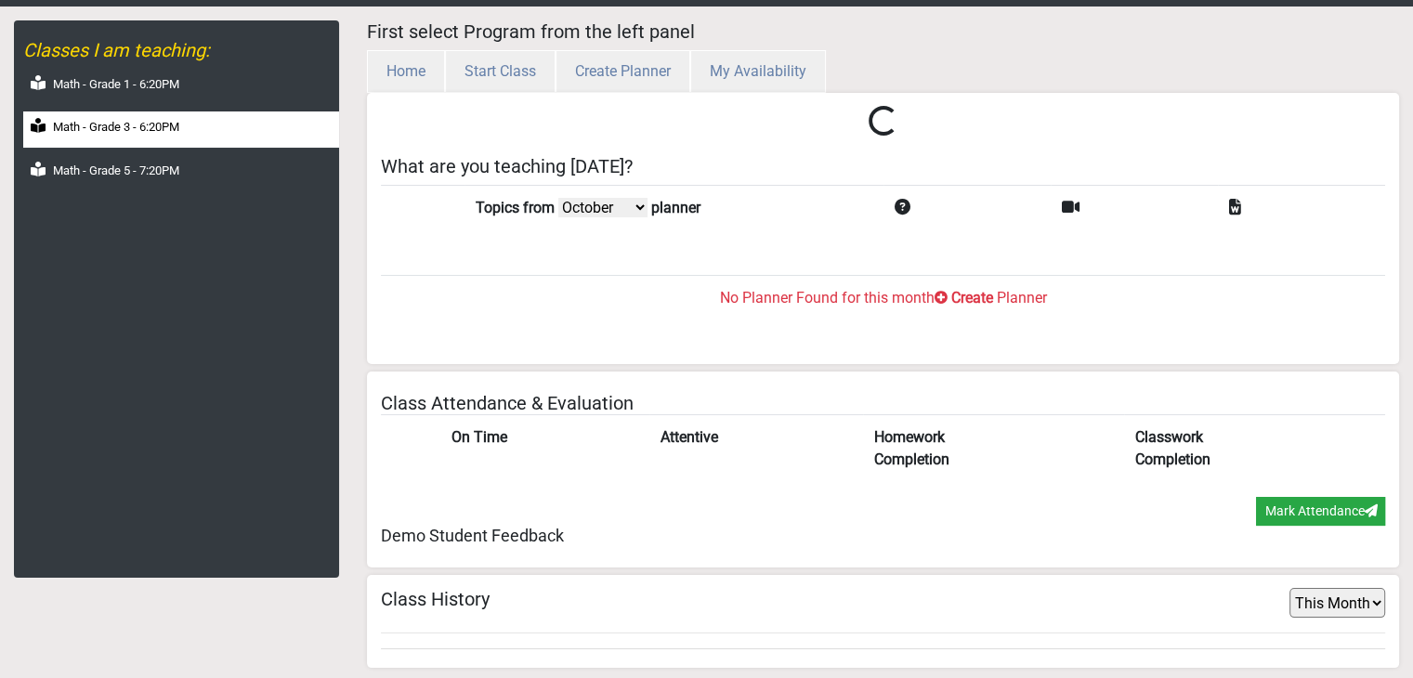
click at [145, 135] on label "Math - Grade 3 - 6:20PM" at bounding box center [116, 127] width 126 height 19
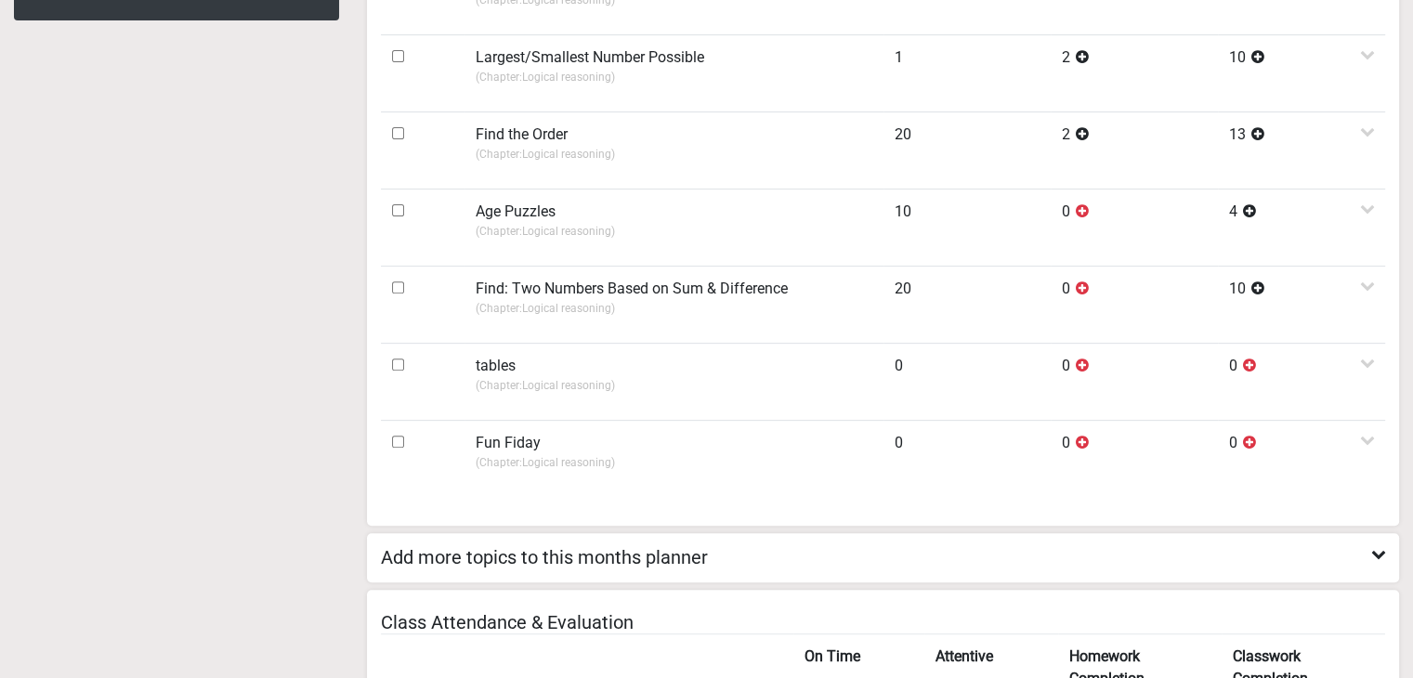
scroll to position [913, 0]
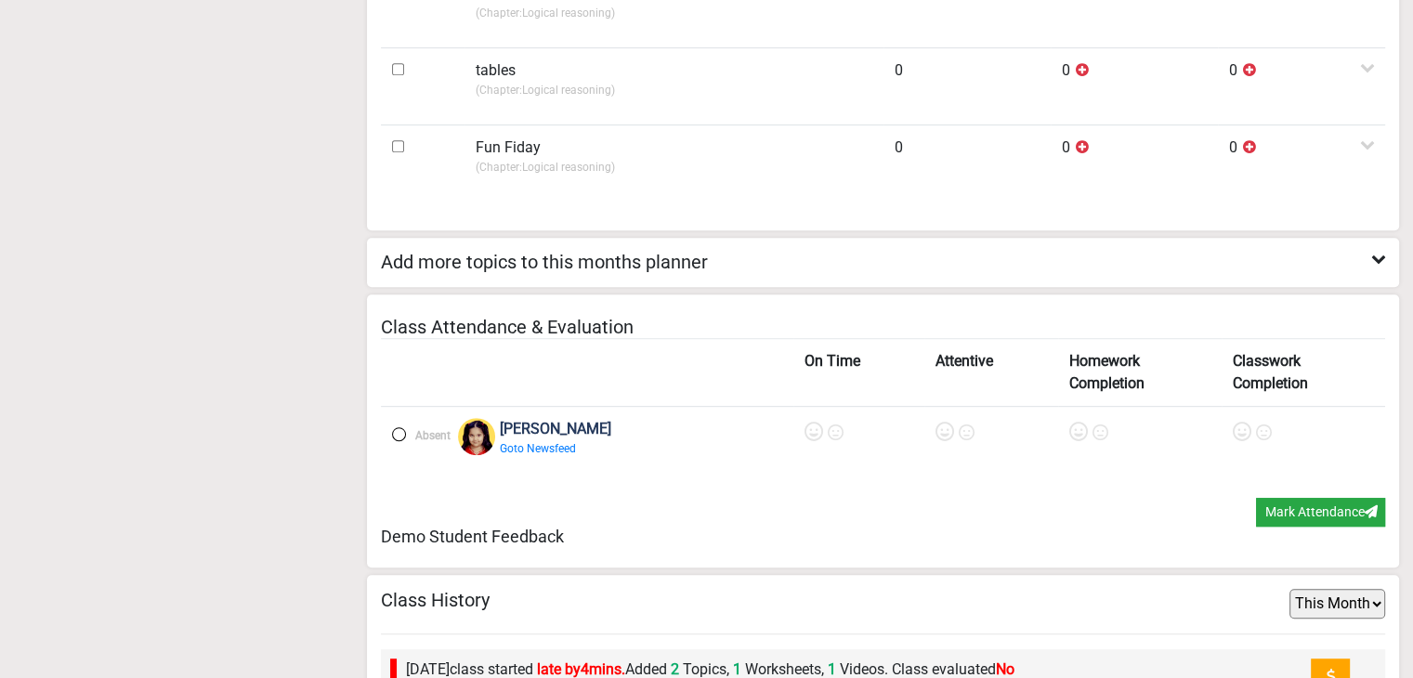
click at [394, 428] on label at bounding box center [399, 434] width 14 height 14
click at [807, 428] on icon at bounding box center [816, 432] width 19 height 19
click at [926, 428] on td at bounding box center [993, 444] width 134 height 77
click at [937, 428] on icon at bounding box center [946, 432] width 19 height 19
click at [1071, 423] on icon at bounding box center [1080, 432] width 19 height 19
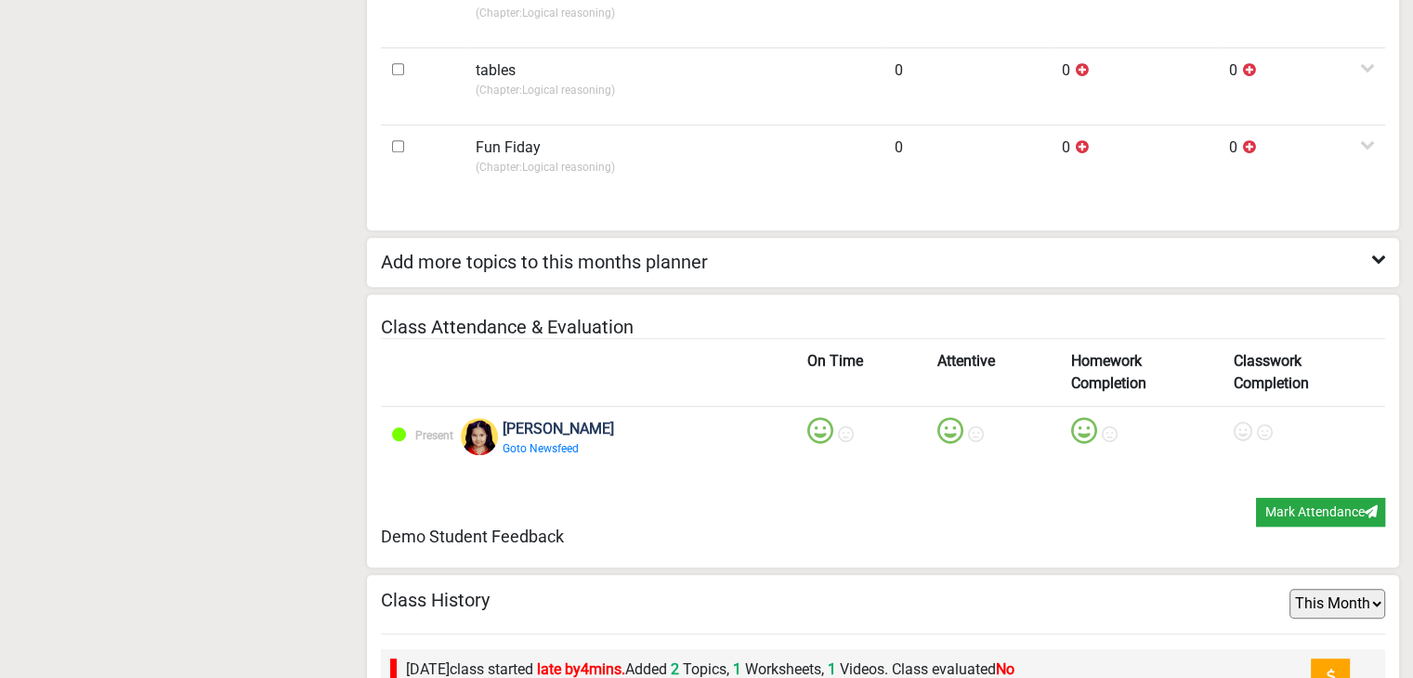
click at [1234, 430] on icon at bounding box center [1243, 432] width 19 height 19
click at [1288, 527] on h5 "Demo Student Feedback" at bounding box center [883, 537] width 1005 height 20
click at [1288, 514] on button "Mark Attendance" at bounding box center [1320, 512] width 129 height 29
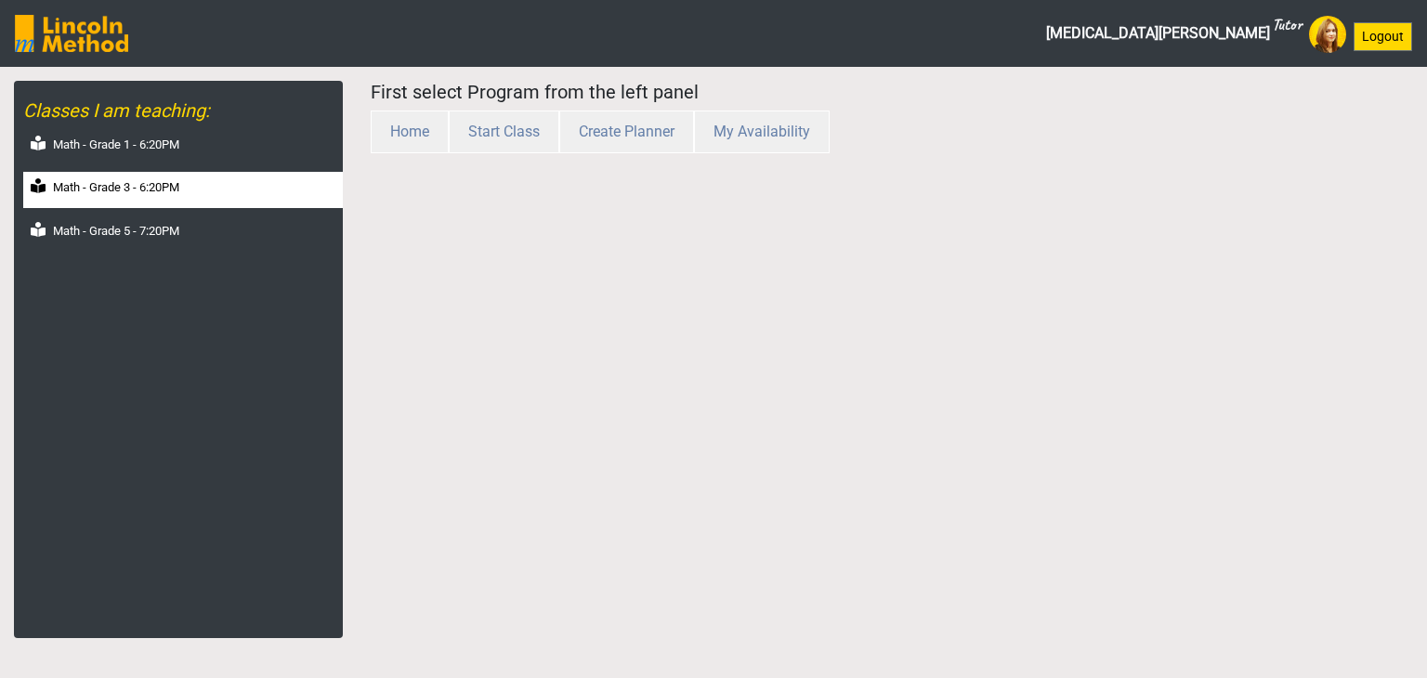
click at [178, 183] on label "Math - Grade 3 - 6:20PM" at bounding box center [116, 187] width 126 height 19
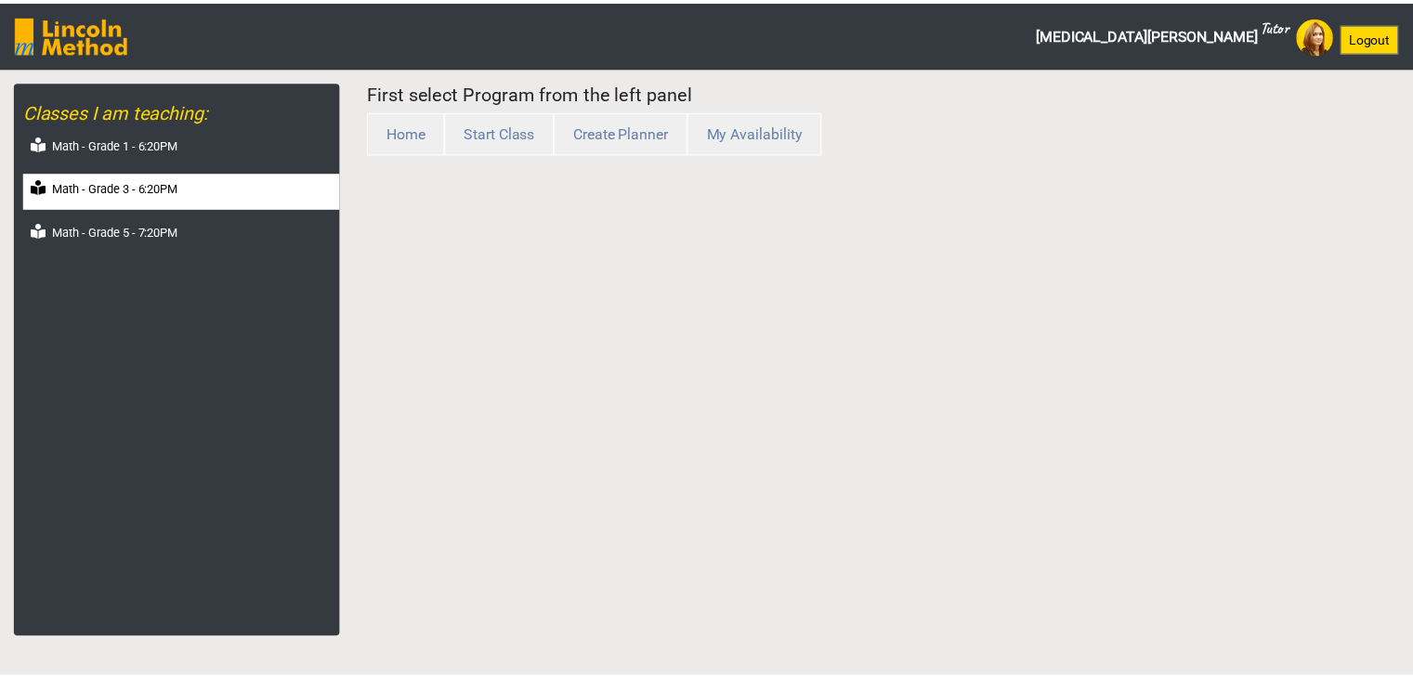
select select "month"
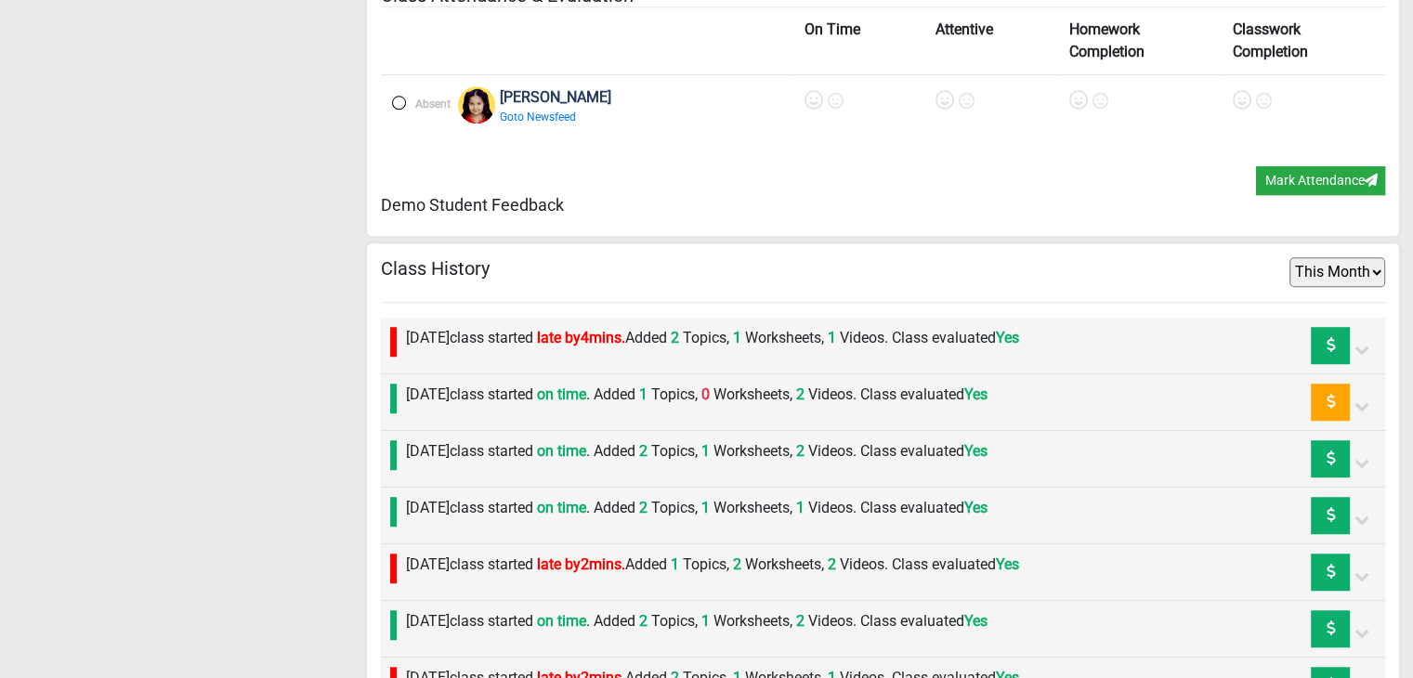
scroll to position [1285, 0]
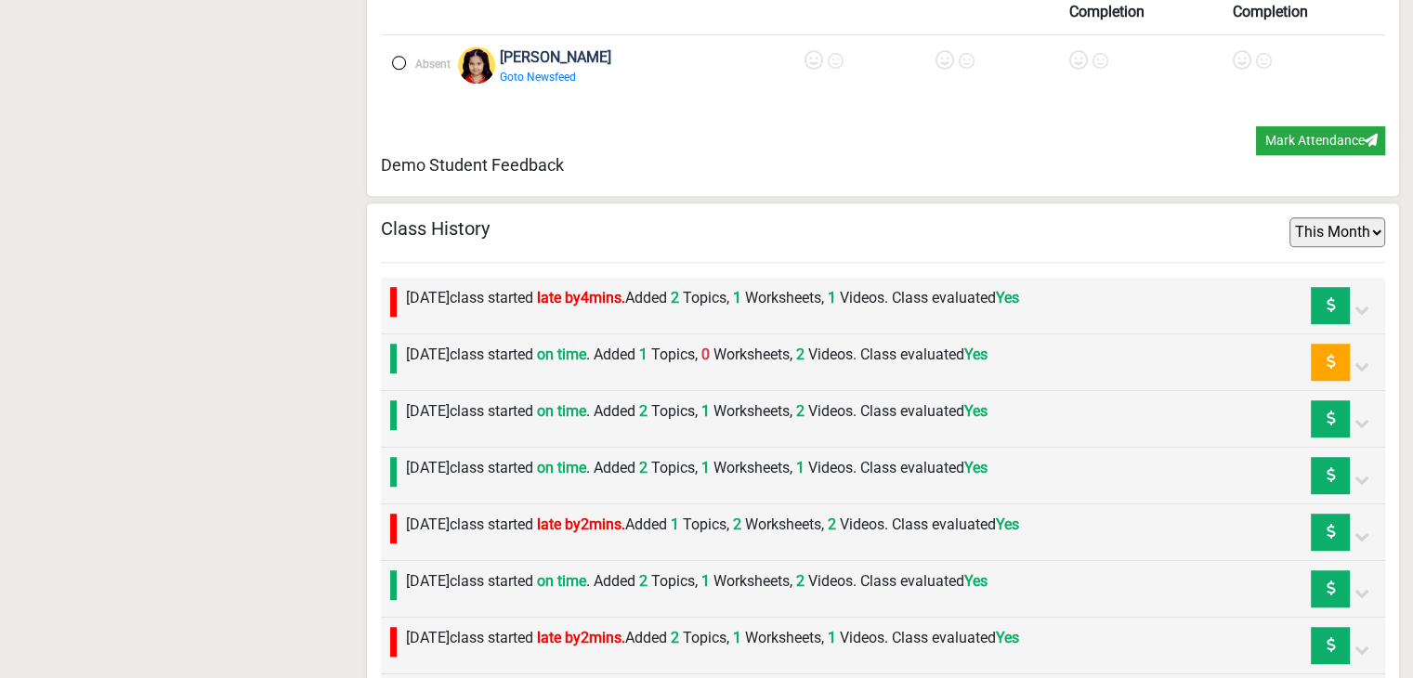
click at [717, 359] on label "Tuesday 14th October class started on time . Added 1 Topics, 0 Worksheets, 2 Vi…" at bounding box center [697, 355] width 582 height 22
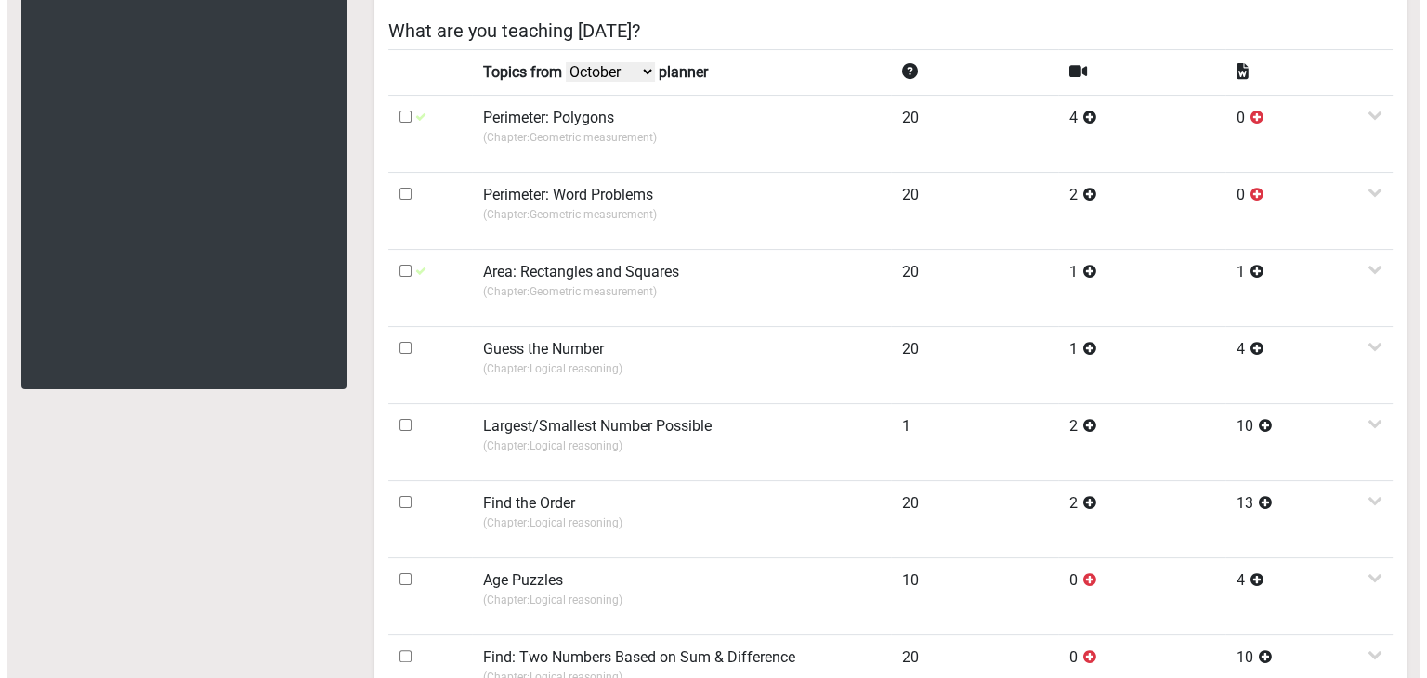
scroll to position [170, 0]
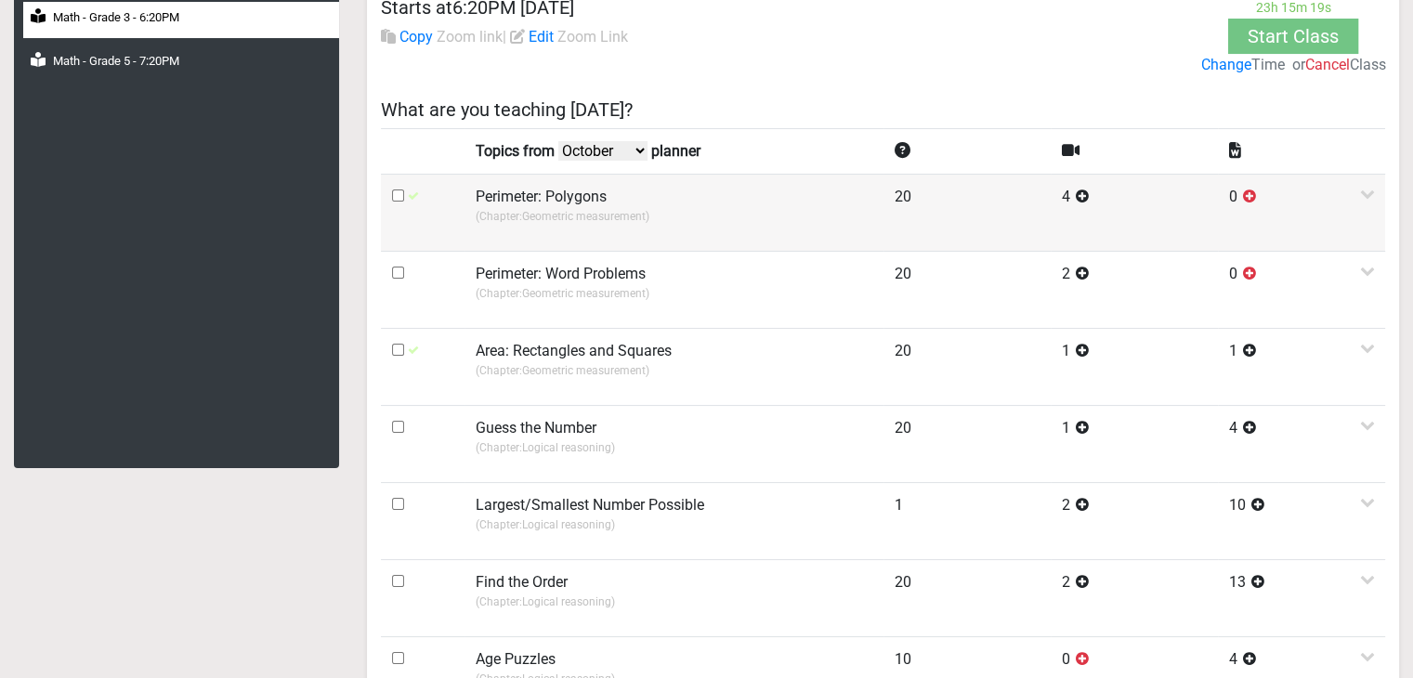
click at [451, 224] on td at bounding box center [423, 212] width 84 height 77
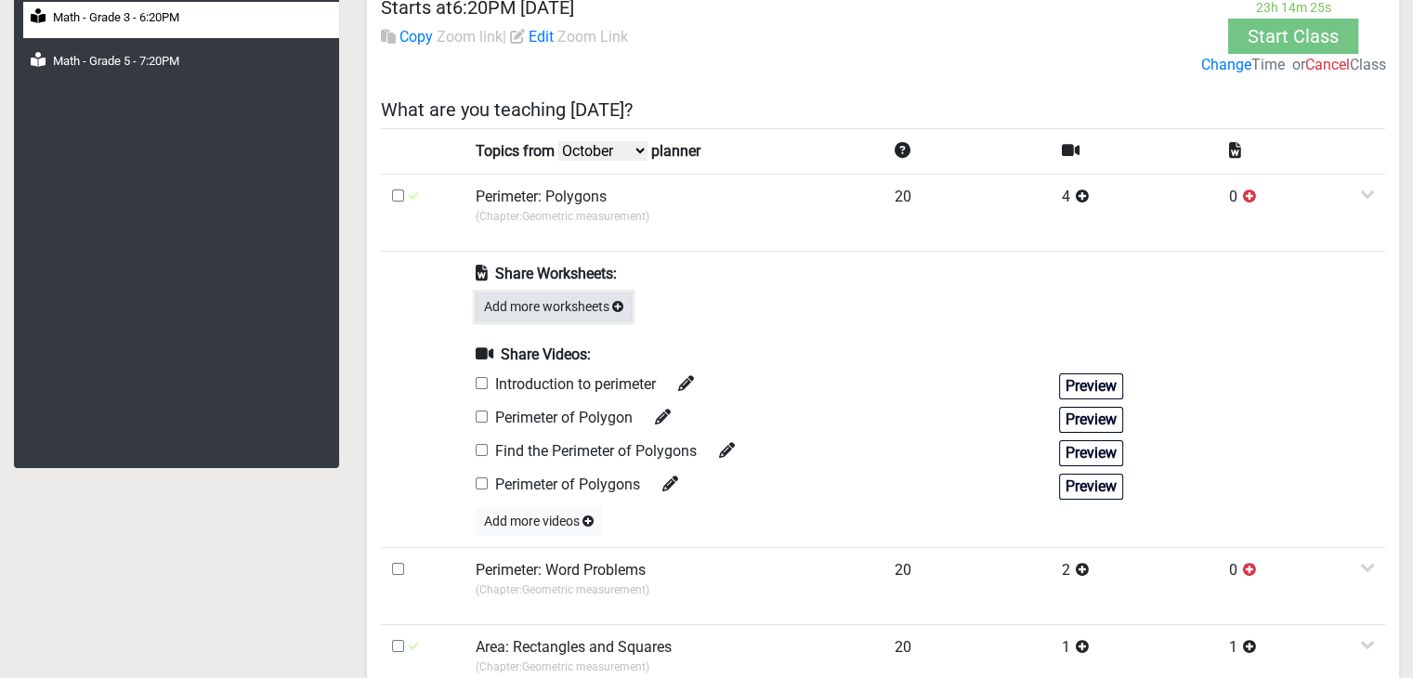
click at [535, 309] on button "Add more worksheets" at bounding box center [554, 307] width 156 height 29
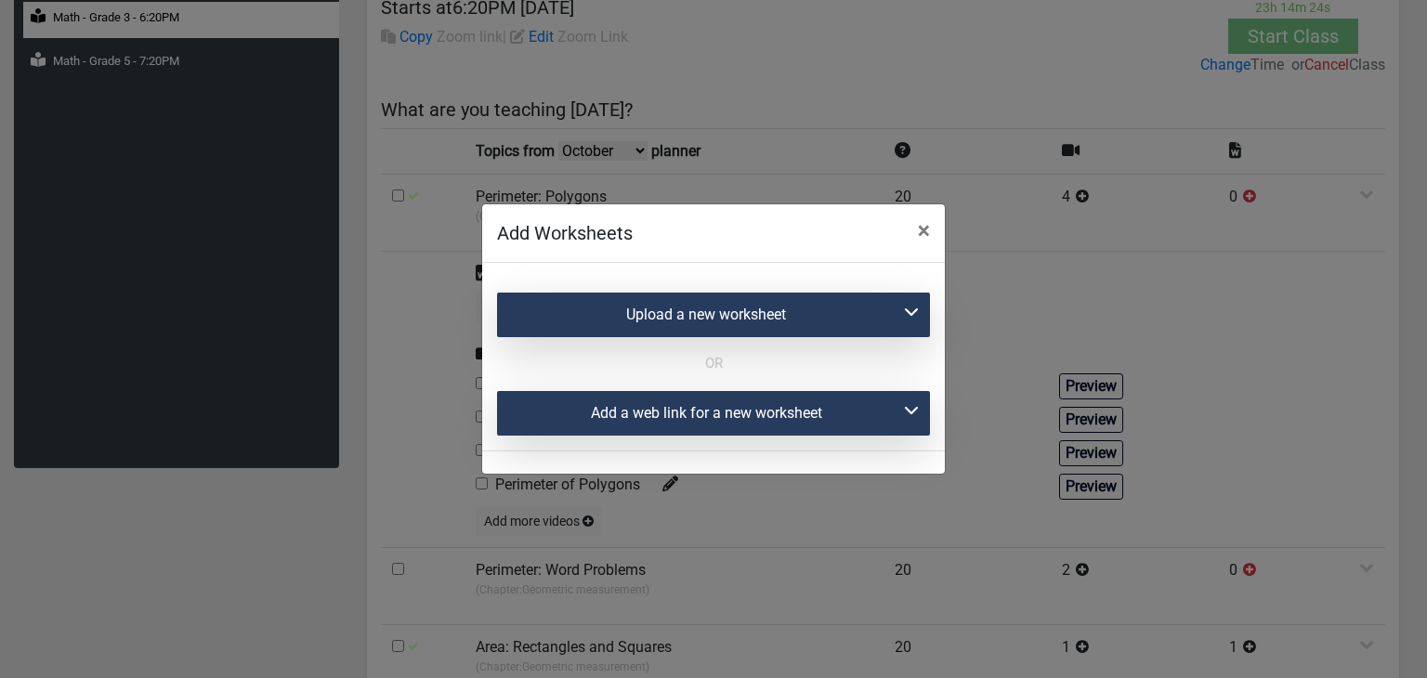
click at [560, 423] on div "Add a web link for a new worksheet" at bounding box center [713, 413] width 433 height 45
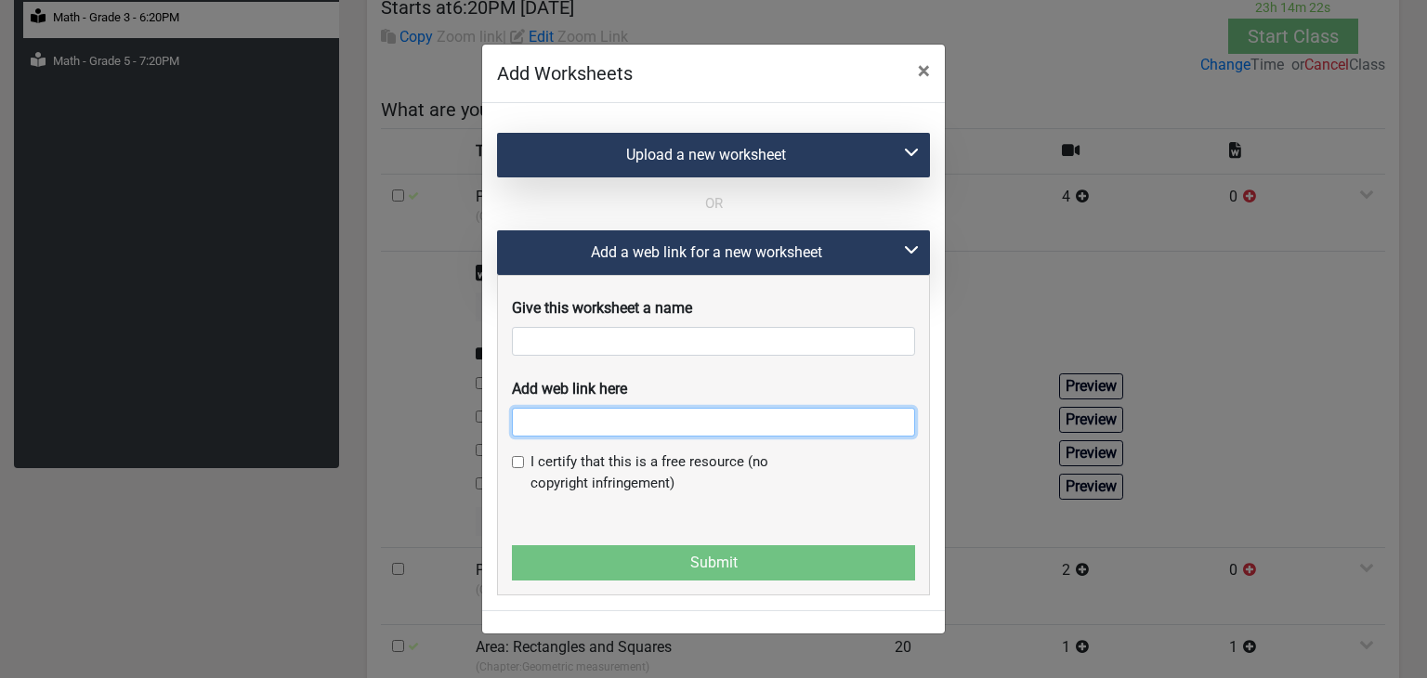
click at [563, 429] on input "text" at bounding box center [713, 422] width 403 height 29
paste input "https://www.liveworksheets.com/worksheet/en/math/1645810"
type input "https://www.liveworksheets.com/worksheet/en/math/1645810"
click at [922, 79] on span "×" at bounding box center [924, 71] width 12 height 26
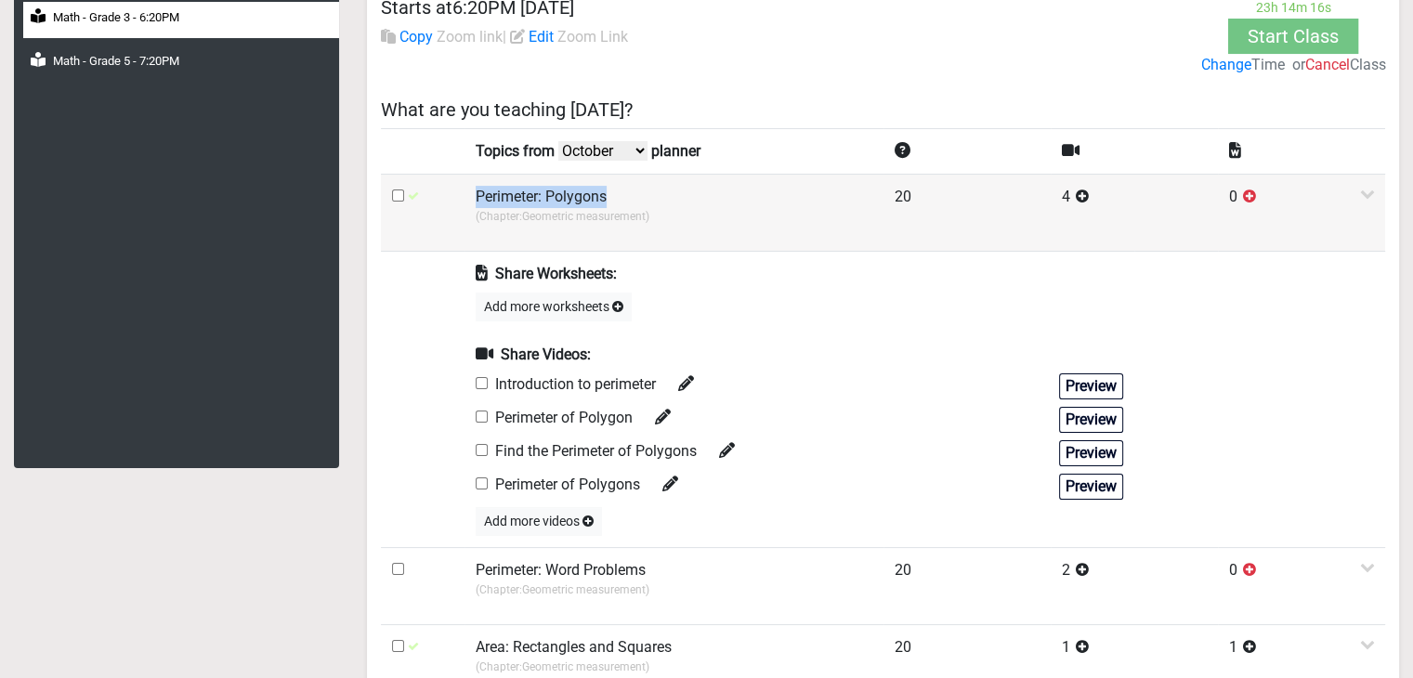
drag, startPoint x: 477, startPoint y: 191, endPoint x: 606, endPoint y: 191, distance: 129.1
click at [606, 191] on td "Perimeter: Polygons (Chapter: Geometric measurement )" at bounding box center [673, 212] width 419 height 77
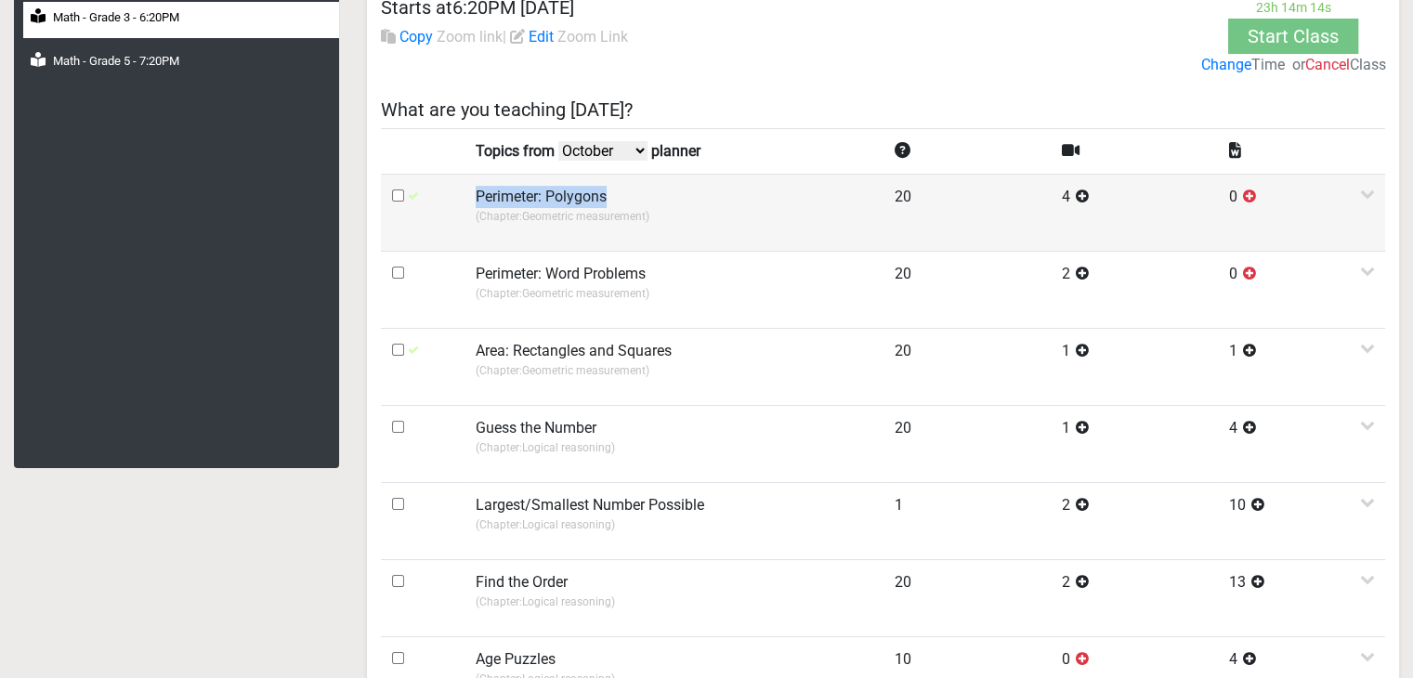
copy label "Perimeter: Polygons"
click at [606, 191] on td "Perimeter: Polygons (Chapter: Geometric measurement )" at bounding box center [673, 212] width 419 height 77
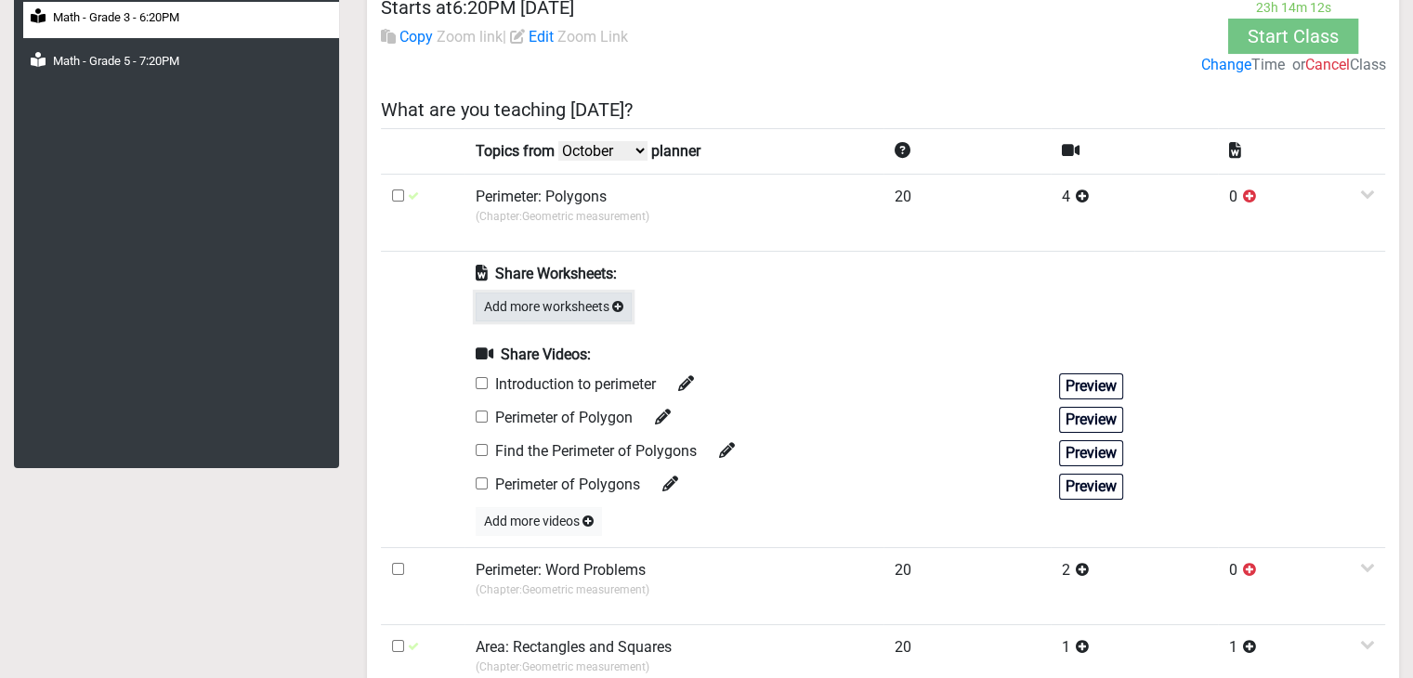
click at [552, 307] on button "Add more worksheets" at bounding box center [554, 307] width 156 height 29
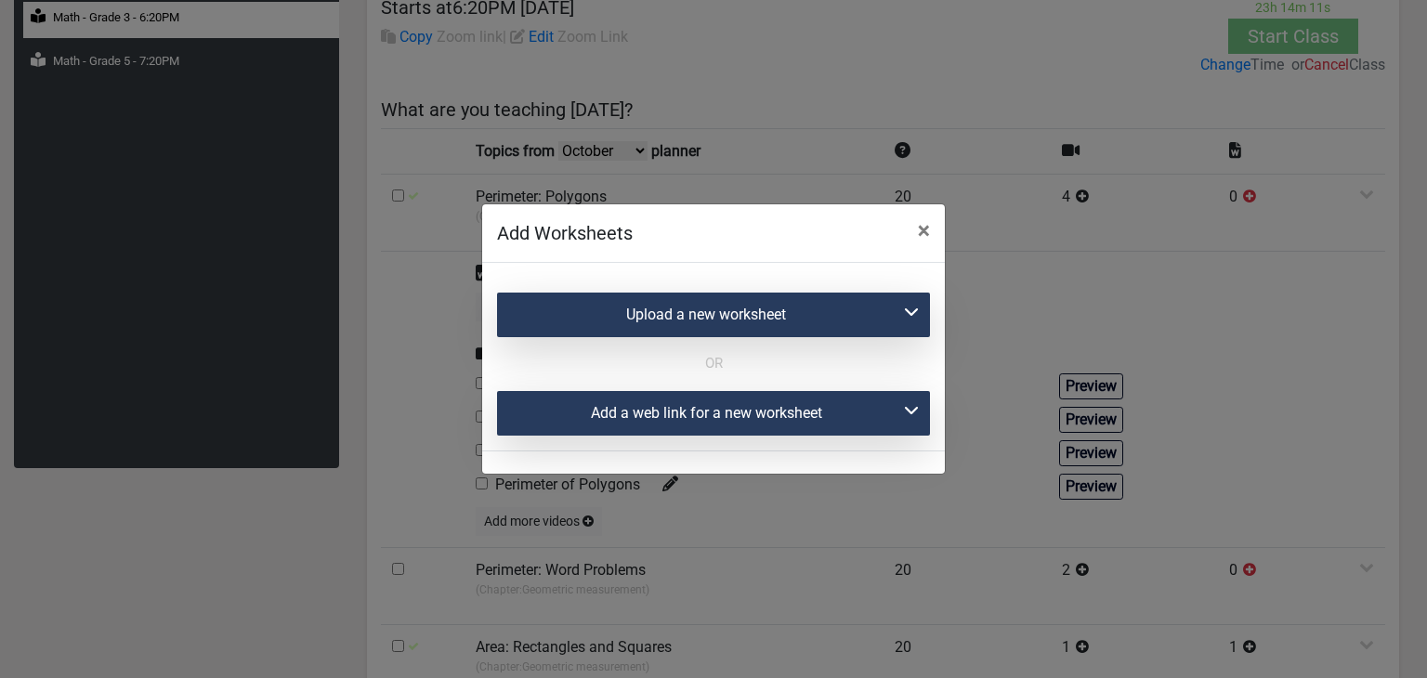
click at [565, 300] on div "Upload a new worksheet" at bounding box center [713, 315] width 433 height 45
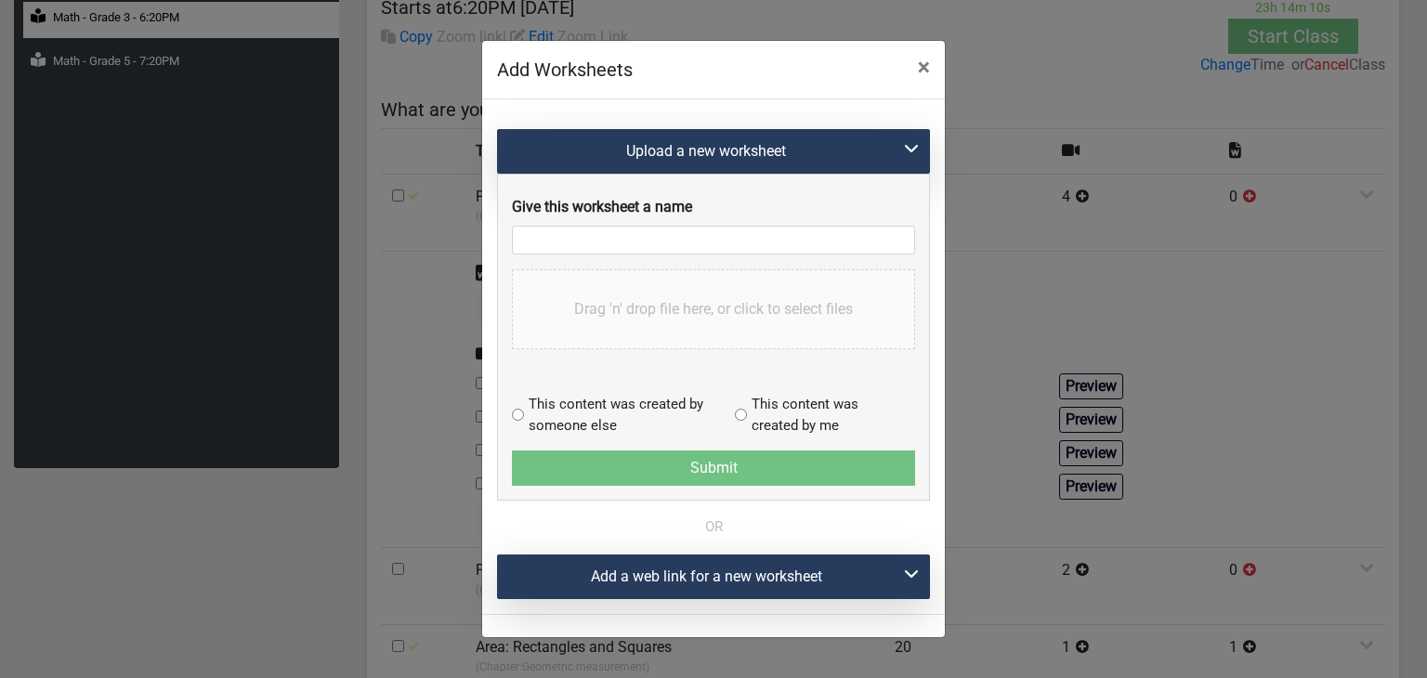
click at [561, 582] on div "Add a web link for a new worksheet" at bounding box center [713, 577] width 433 height 45
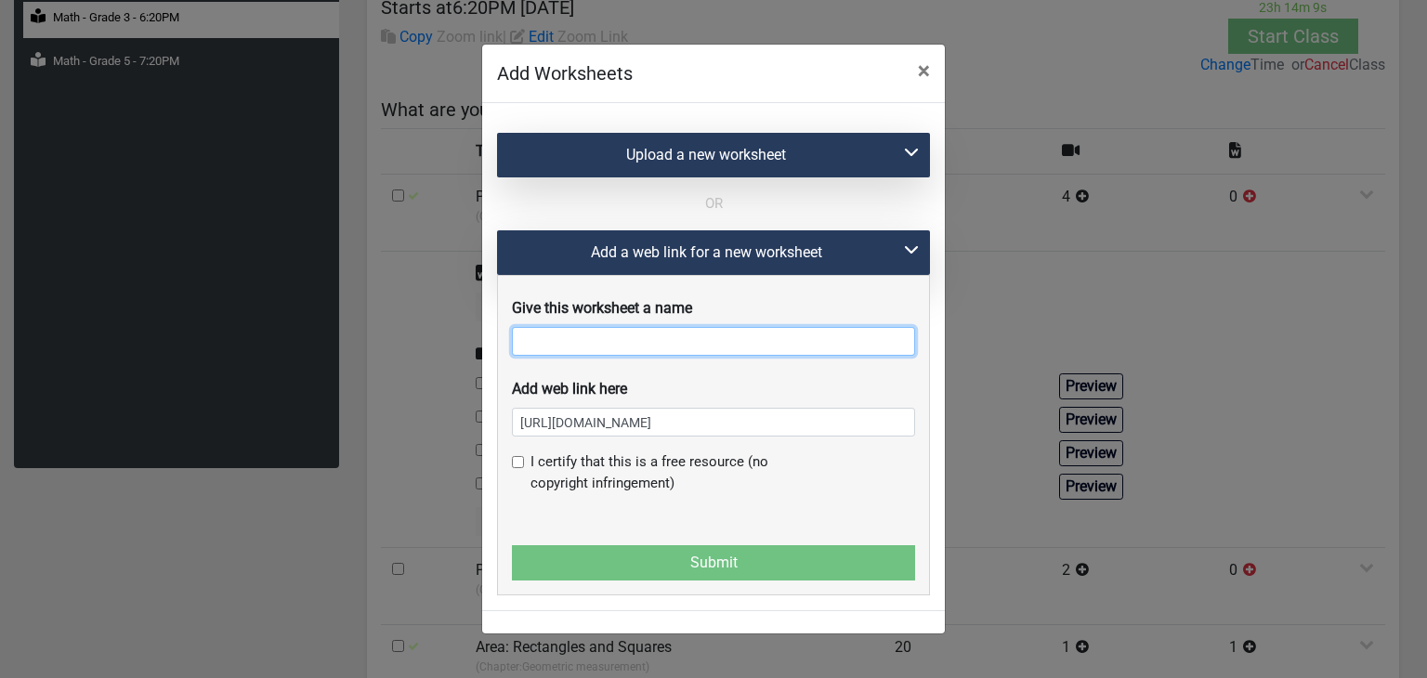
click at [575, 356] on input "text" at bounding box center [713, 341] width 403 height 29
paste input "Perimeter: Polygons"
type input "Perimeter: Polygons"
click at [521, 468] on input "checkbox" at bounding box center [518, 462] width 12 height 12
checkbox input "true"
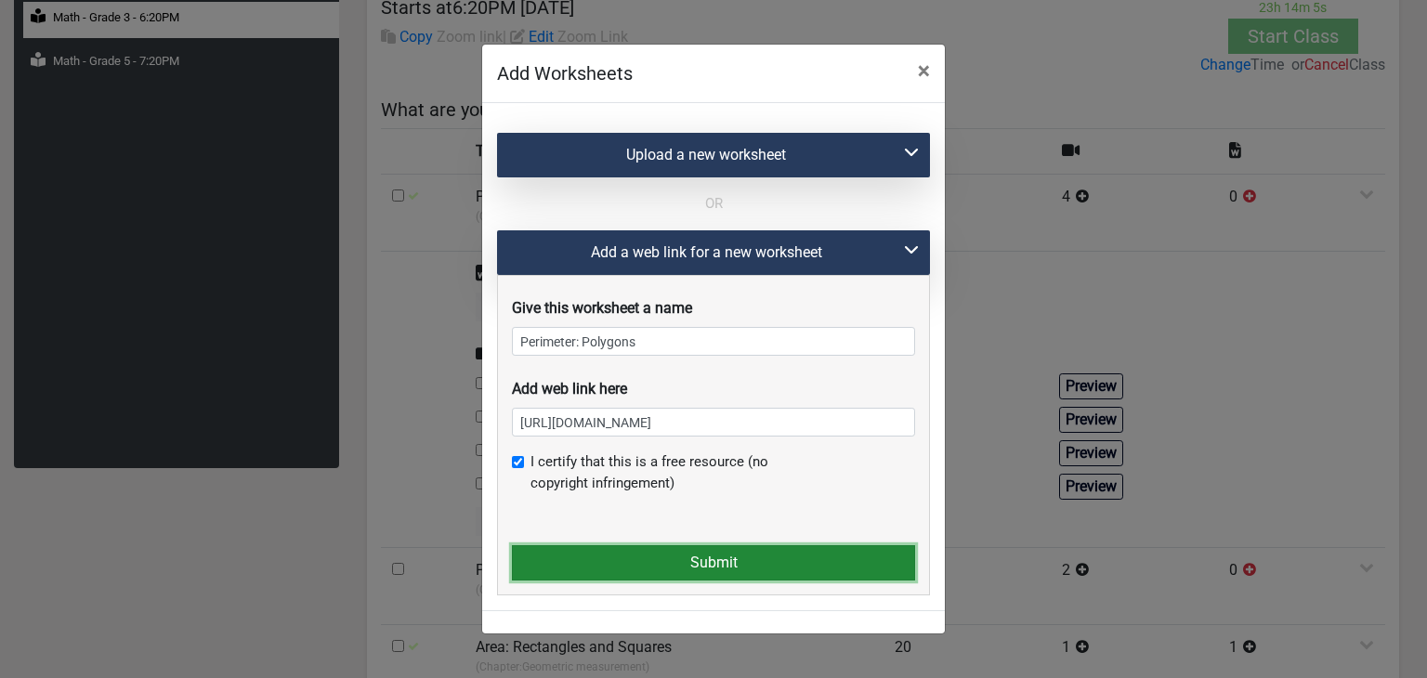
click at [539, 547] on button "Submit" at bounding box center [713, 562] width 403 height 35
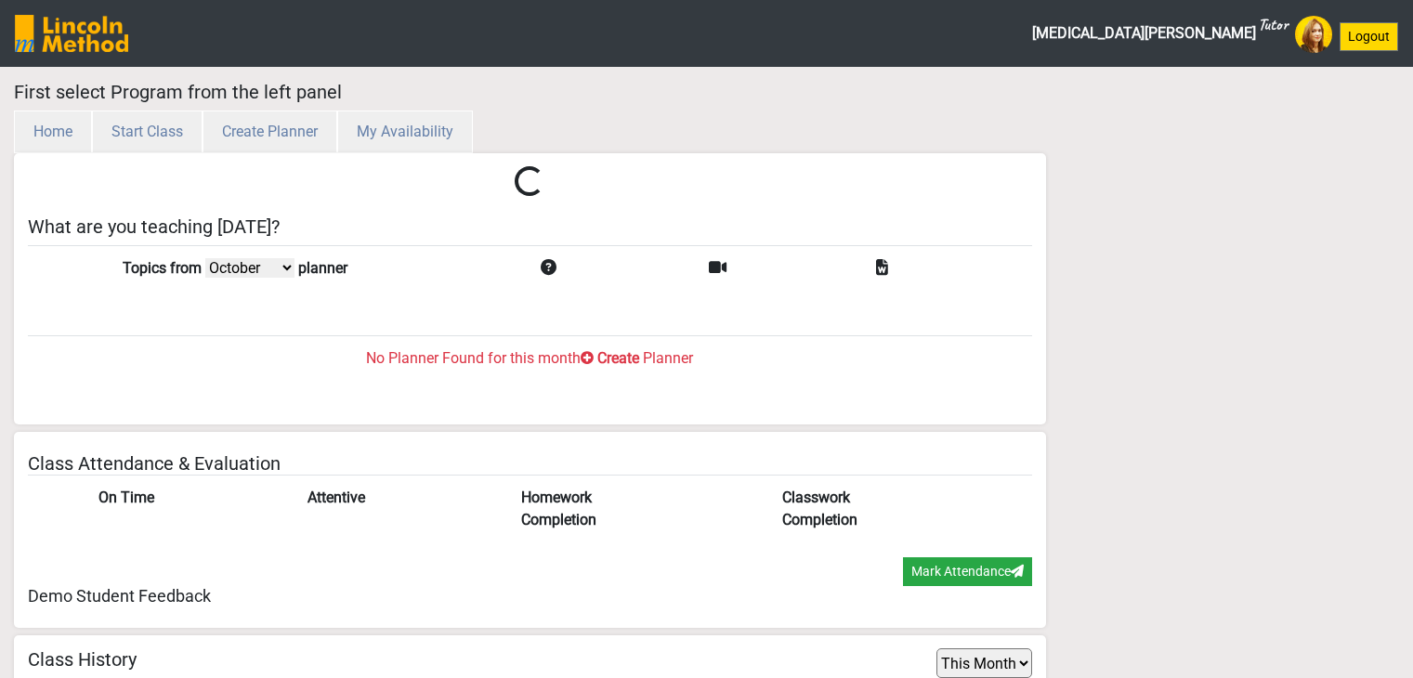
select select "month"
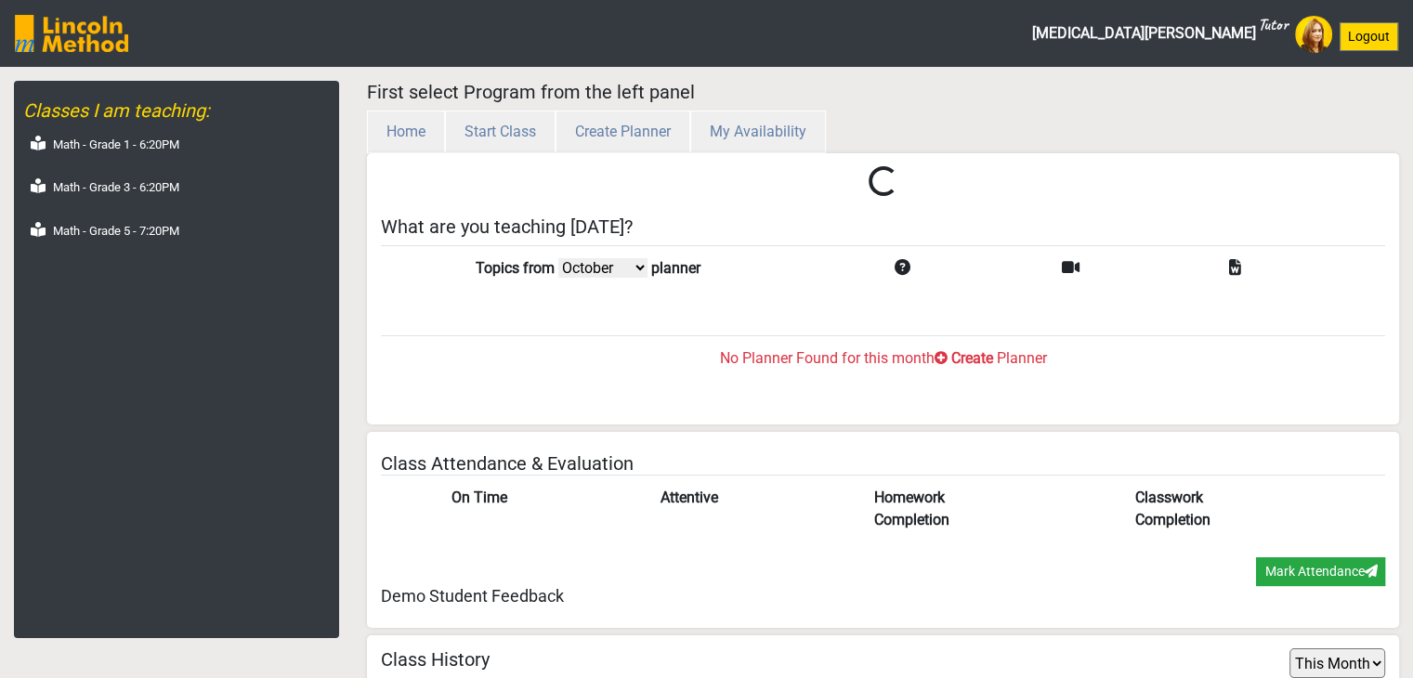
scroll to position [60, 0]
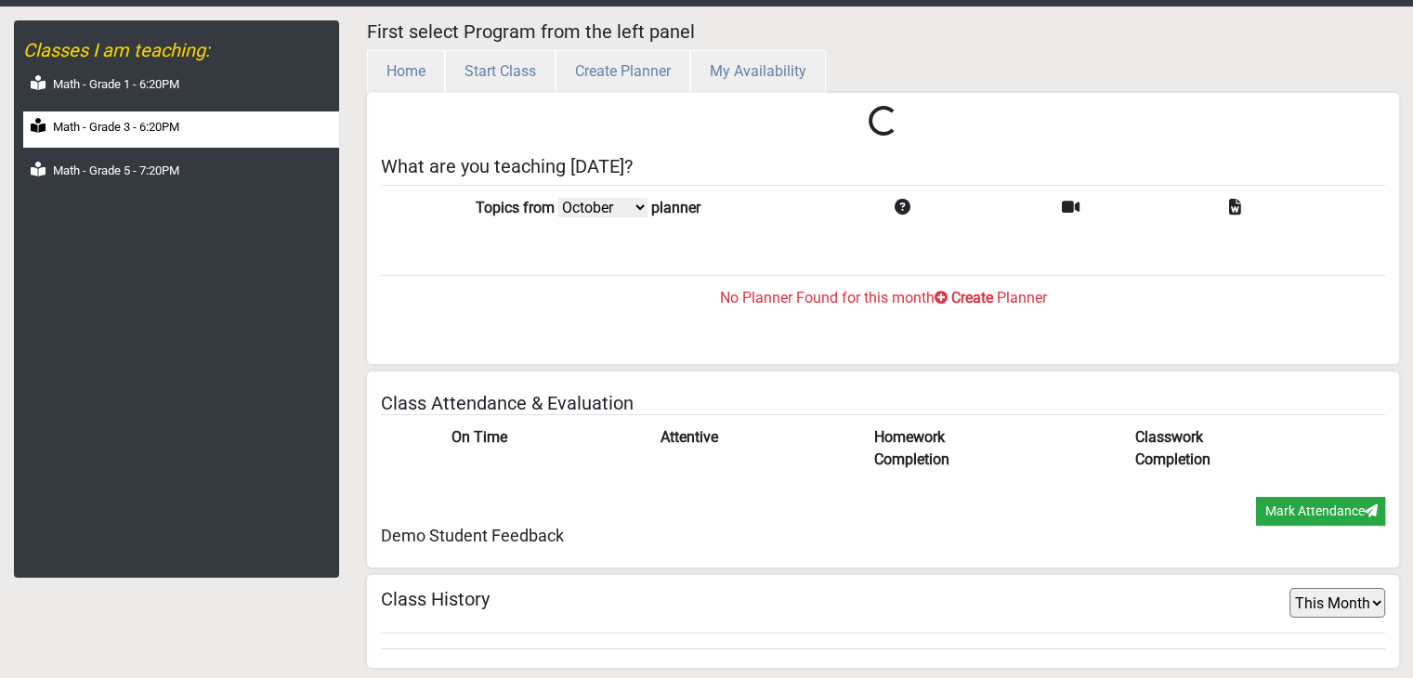
click at [129, 112] on div "Math - Grade 3 - 6:20PM" at bounding box center [181, 129] width 316 height 36
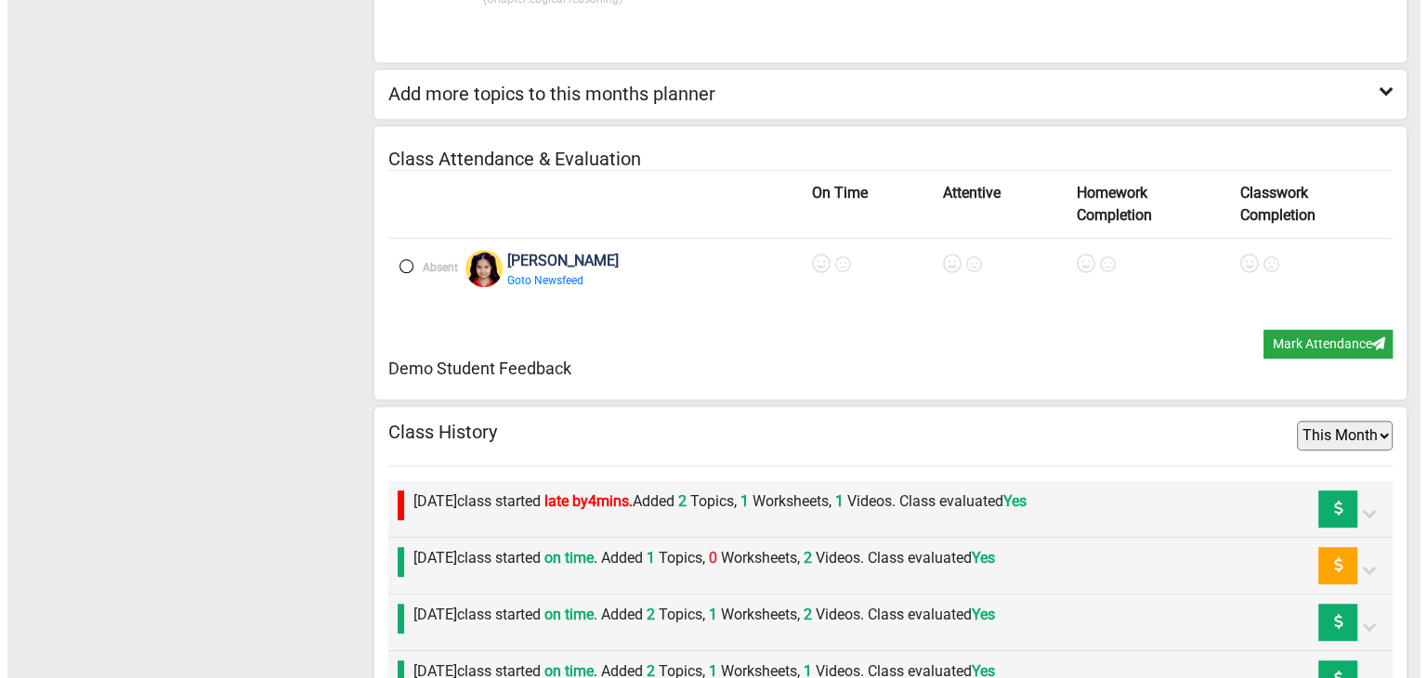
scroll to position [1285, 0]
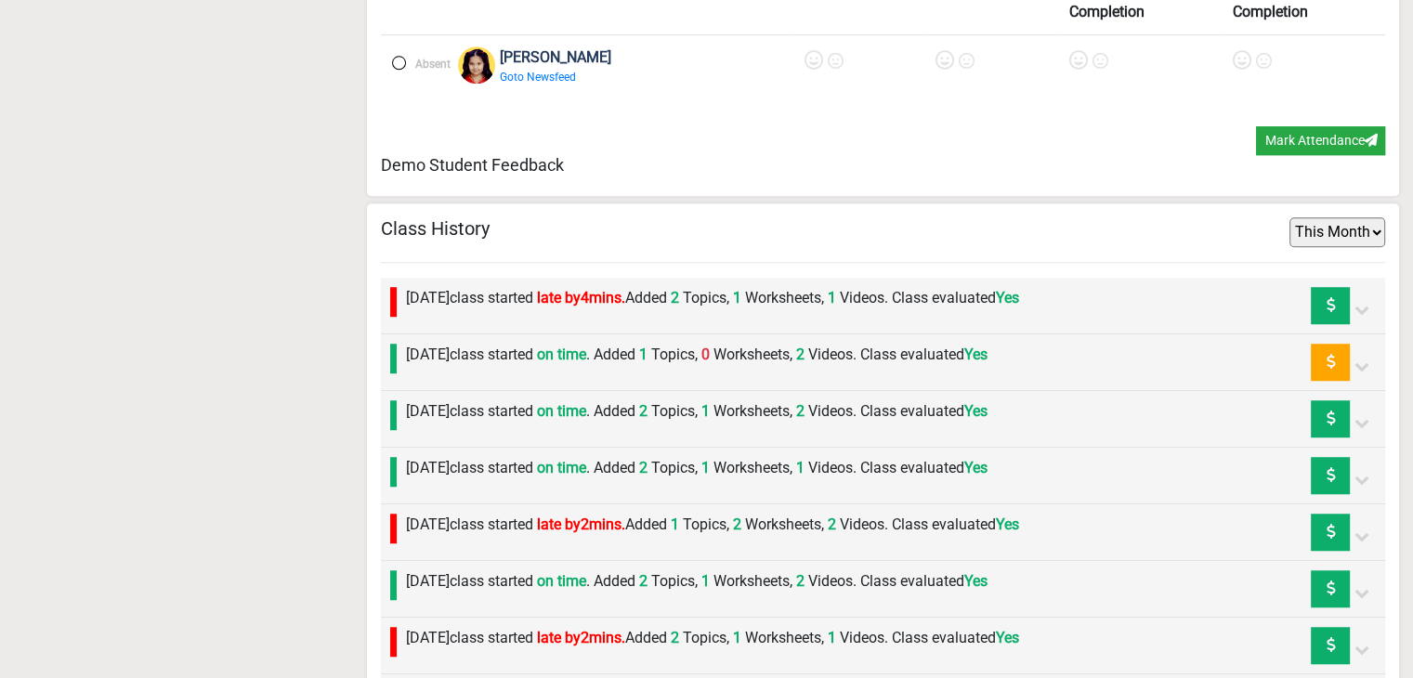
click at [582, 344] on label "[DATE] class started on time . Added 1 Topics, 0 Worksheets, 2 Videos. Class ev…" at bounding box center [697, 355] width 582 height 22
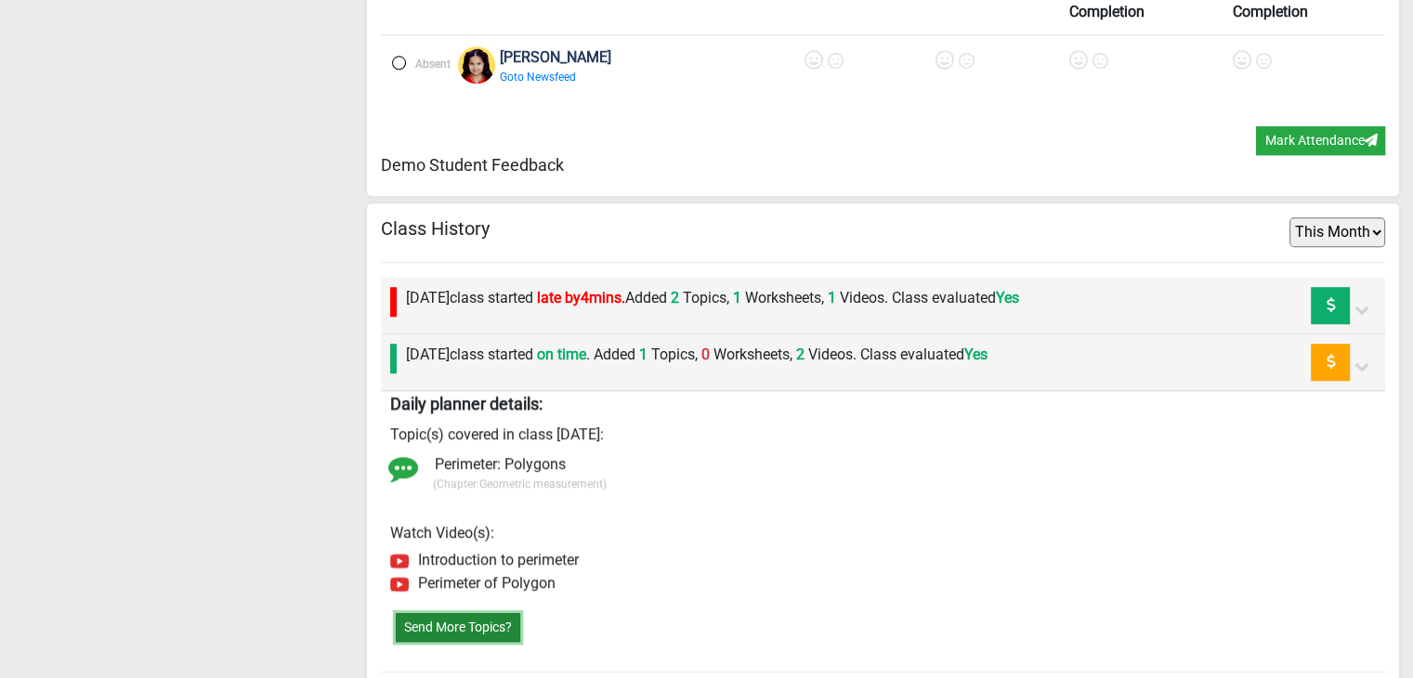
click at [482, 616] on button "Send More Topics?" at bounding box center [458, 627] width 124 height 29
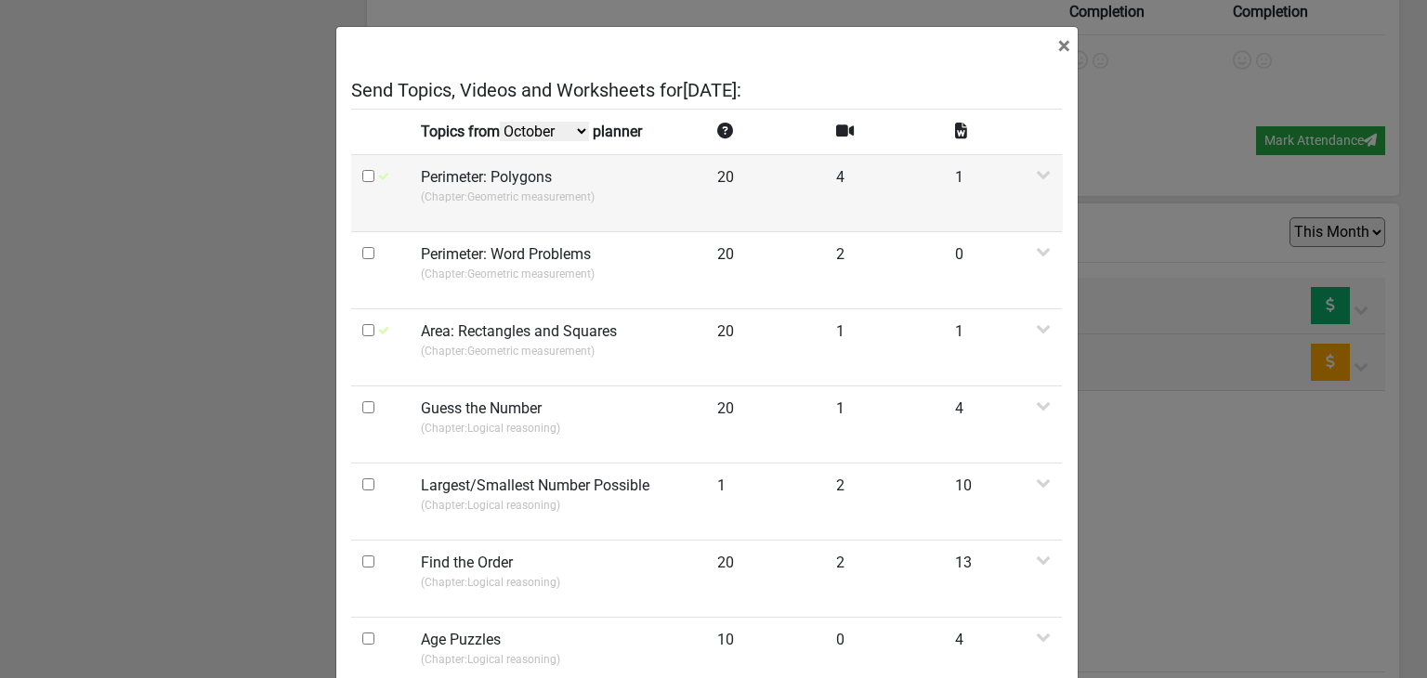
click at [362, 176] on input "checkbox" at bounding box center [368, 176] width 12 height 12
checkbox input "true"
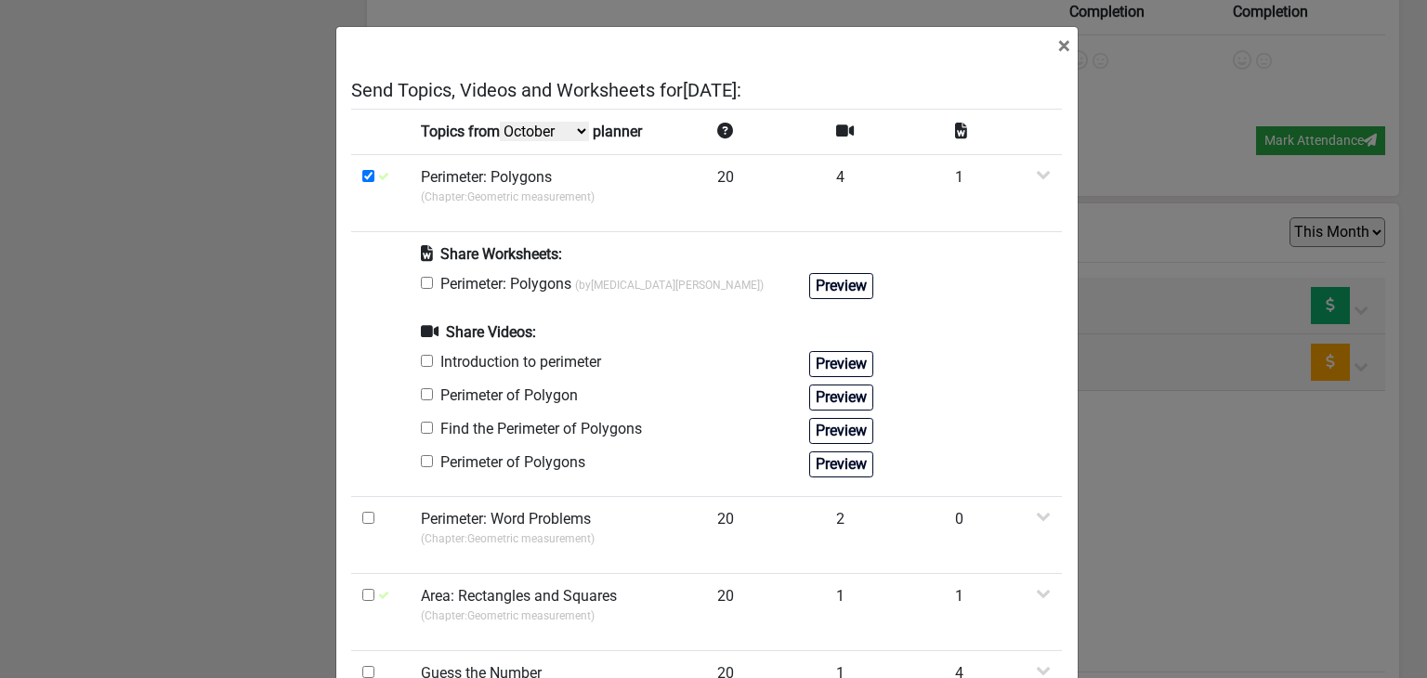
click at [421, 284] on input "checkbox" at bounding box center [427, 283] width 12 height 12
checkbox input "true"
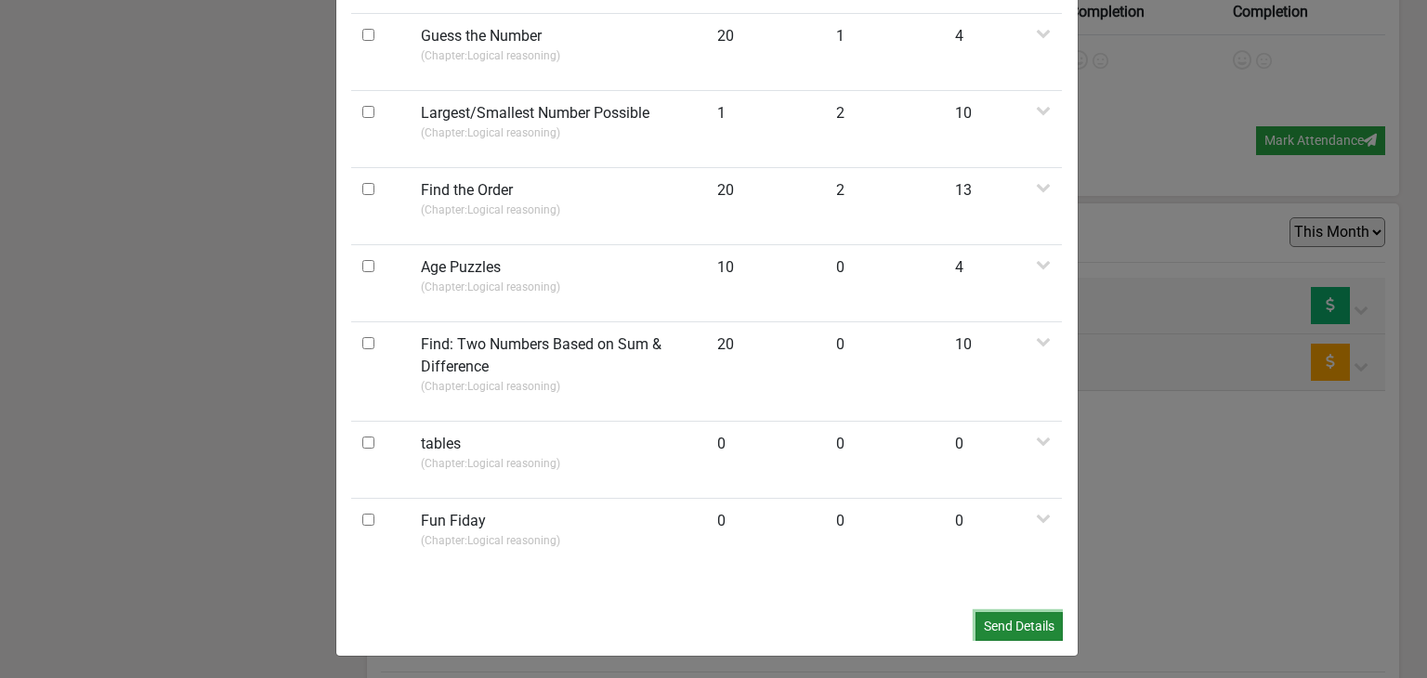
click at [982, 620] on button "Send Details" at bounding box center [1018, 626] width 87 height 29
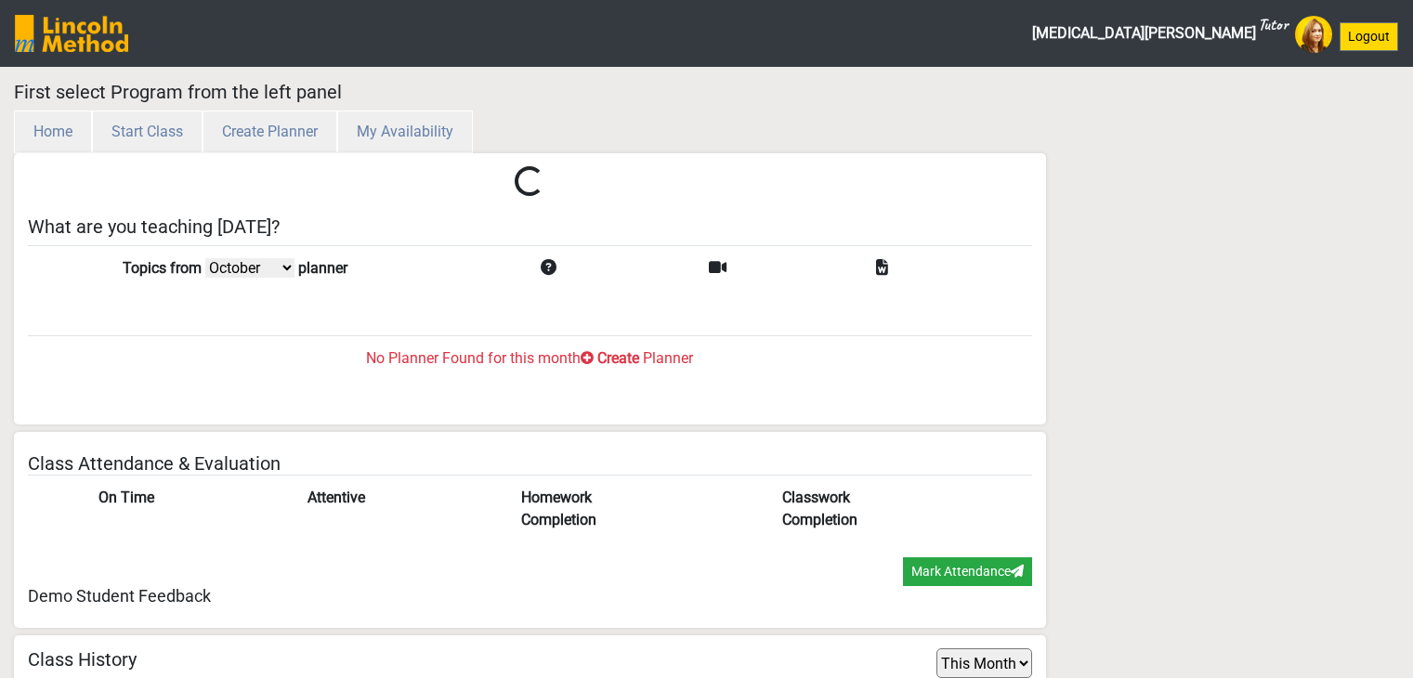
select select "month"
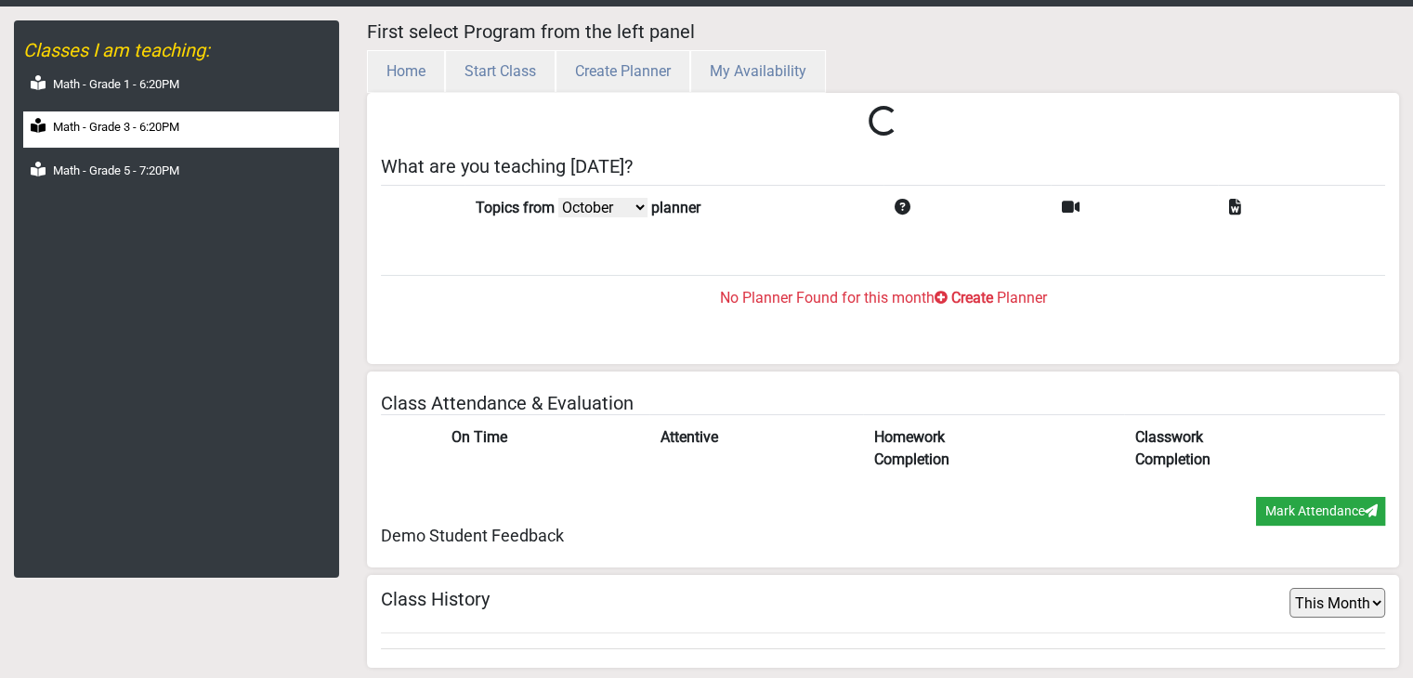
click at [203, 131] on div "Math - Grade 3 - 6:20PM" at bounding box center [181, 129] width 316 height 36
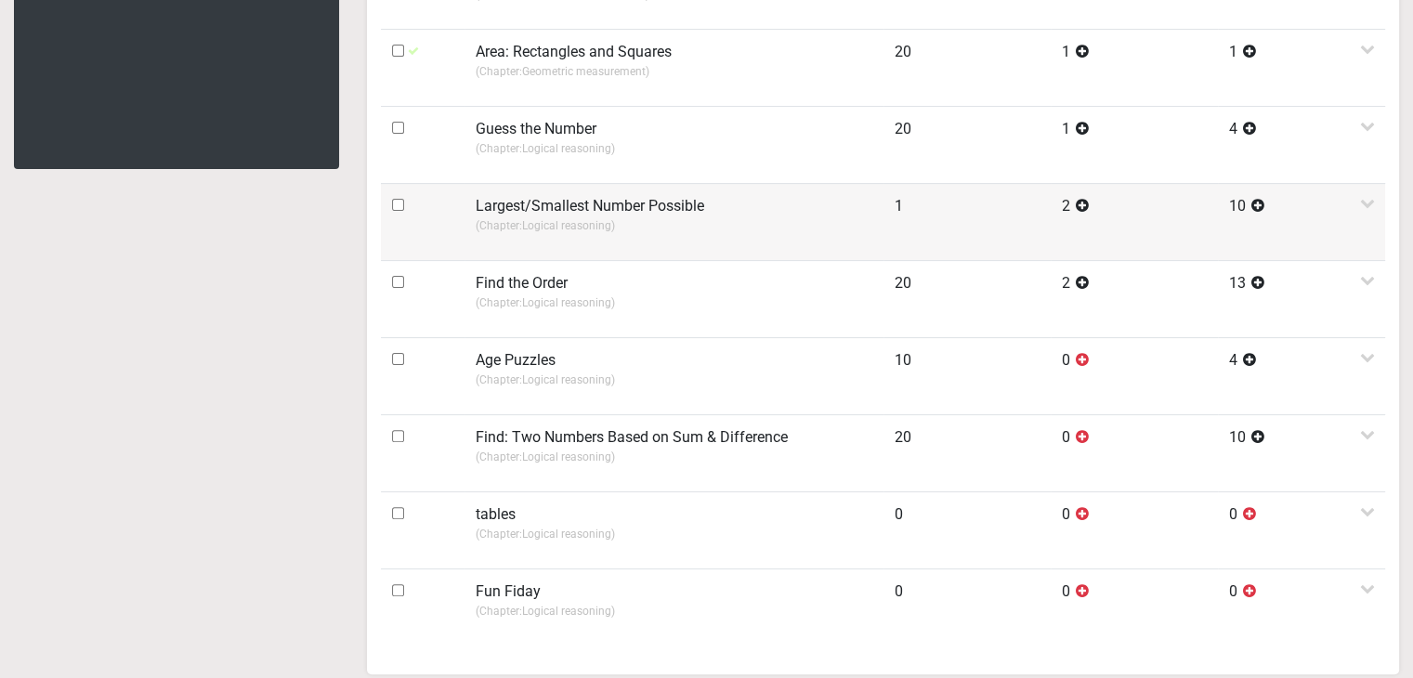
scroll to position [356, 0]
